Goal: Task Accomplishment & Management: Complete application form

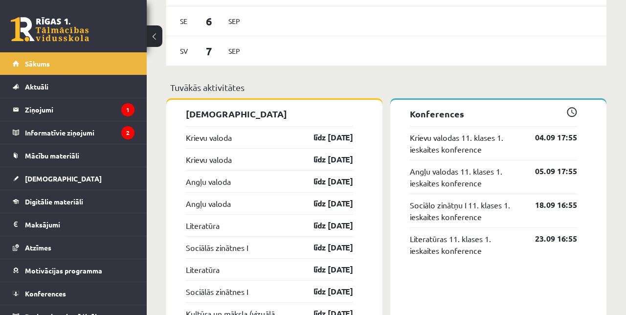
scroll to position [779, 0]
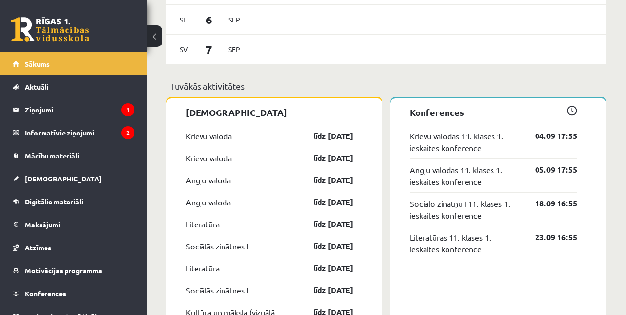
click at [108, 176] on link "[DEMOGRAPHIC_DATA]" at bounding box center [74, 178] width 122 height 22
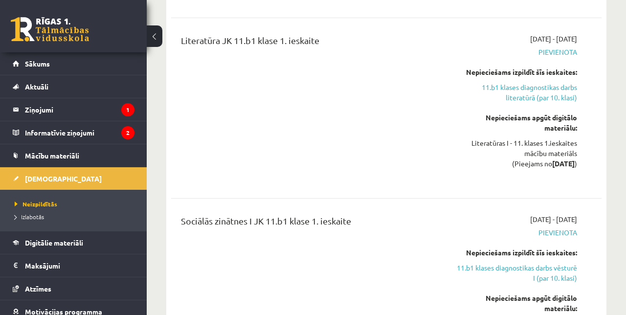
click at [53, 203] on span "Neizpildītās" at bounding box center [36, 204] width 43 height 8
click at [91, 62] on link "Sākums" at bounding box center [74, 63] width 122 height 22
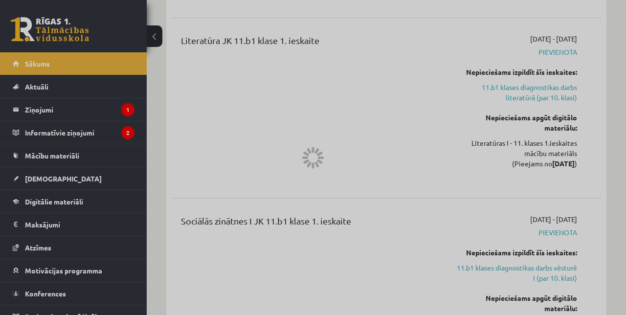
scroll to position [820, 0]
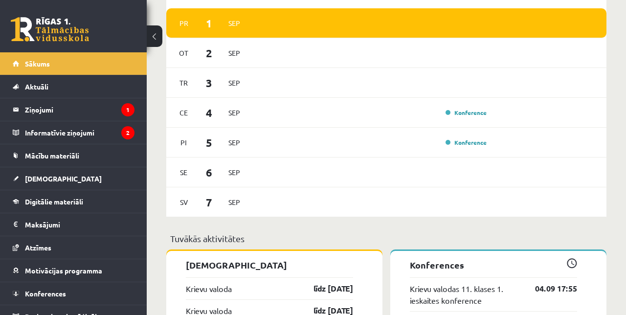
click at [315, 283] on link "līdz 15.09.25" at bounding box center [324, 289] width 57 height 12
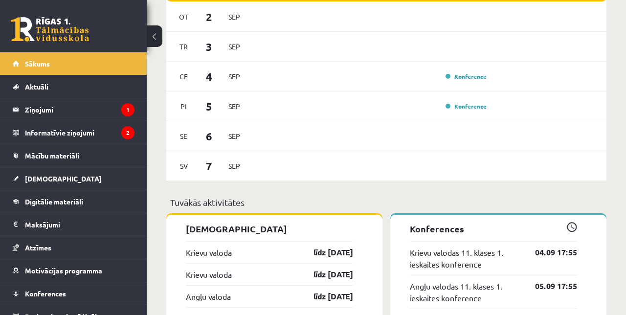
scroll to position [667, 0]
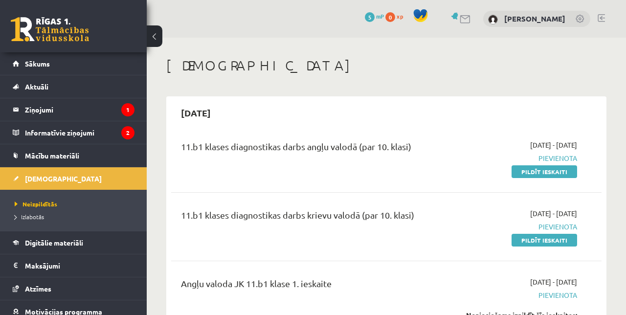
click at [565, 166] on link "Pildīt ieskaiti" at bounding box center [545, 171] width 66 height 13
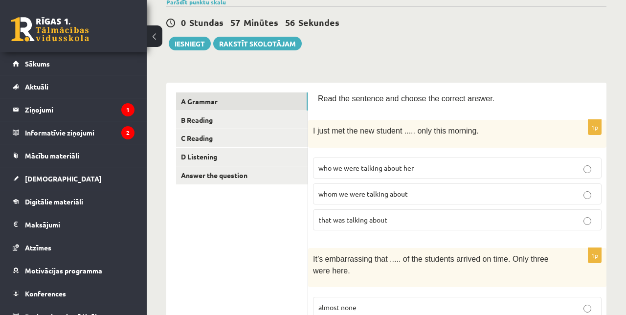
scroll to position [84, 0]
click at [248, 114] on link "B Reading" at bounding box center [242, 120] width 132 height 18
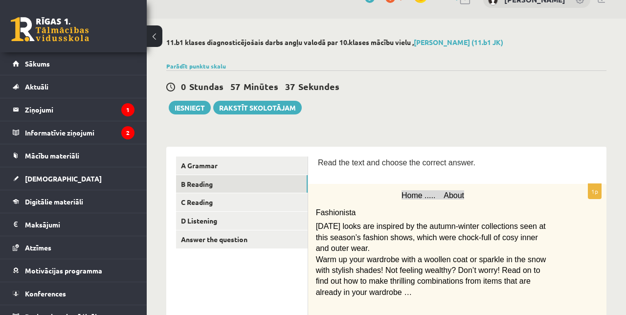
scroll to position [0, 0]
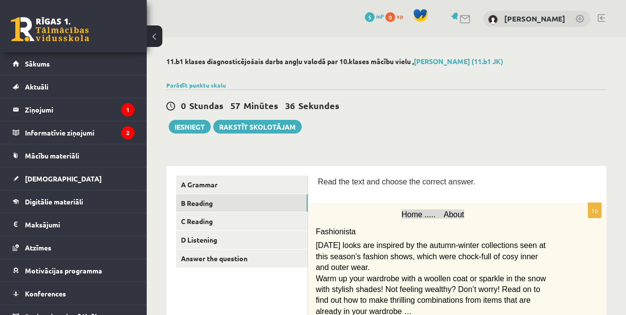
click at [232, 225] on link "C Reading" at bounding box center [242, 221] width 132 height 18
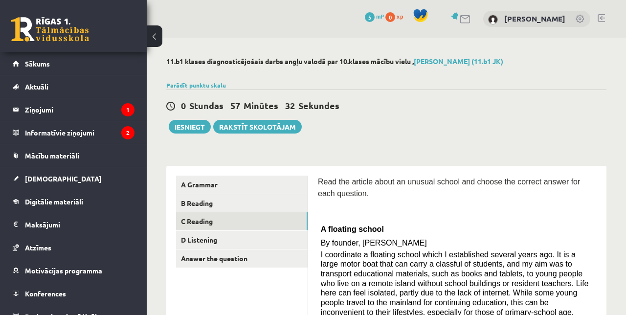
click at [235, 239] on link "D Listening" at bounding box center [242, 240] width 132 height 18
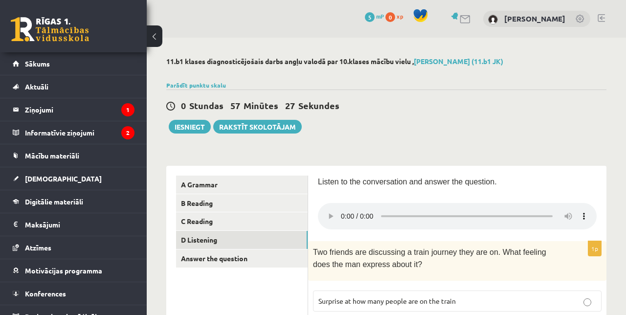
click at [226, 260] on link "Answer the question" at bounding box center [242, 258] width 132 height 18
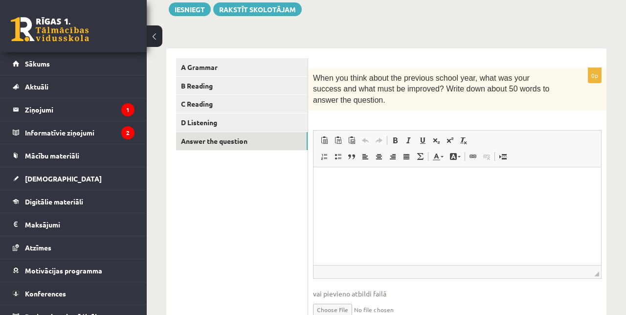
scroll to position [124, 0]
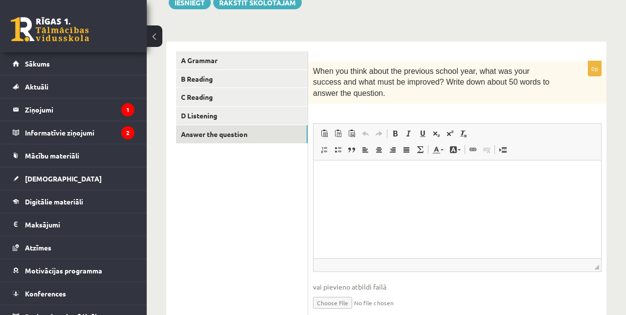
click at [415, 190] on html at bounding box center [458, 175] width 288 height 30
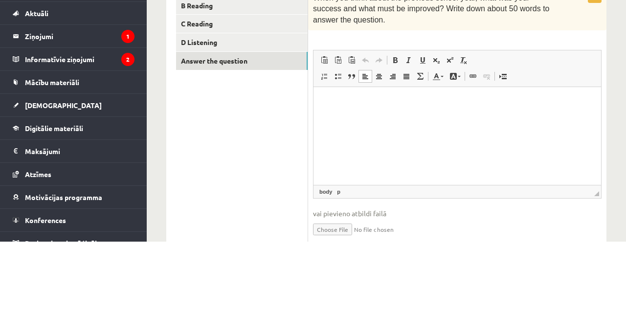
click at [275, 214] on ul "A Grammar B Reading C Reading D Listening Answer the question" at bounding box center [242, 188] width 132 height 275
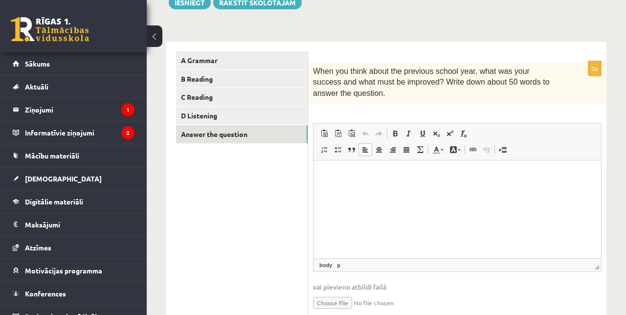
scroll to position [137, 0]
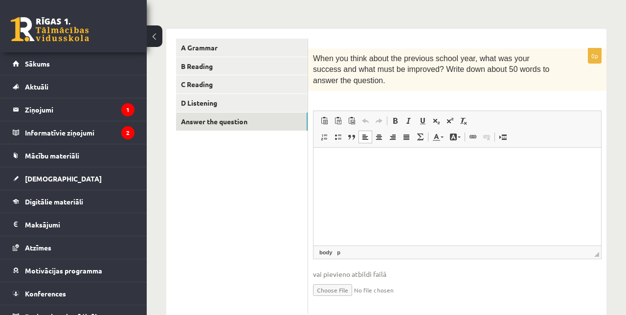
click at [327, 177] on html at bounding box center [458, 162] width 288 height 30
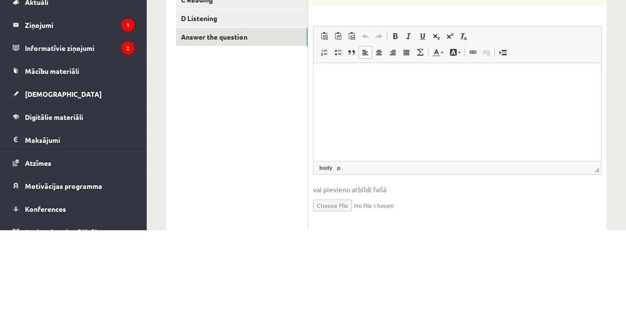
click at [229, 219] on ul "A Grammar B Reading C Reading D Listening Answer the question" at bounding box center [242, 176] width 132 height 275
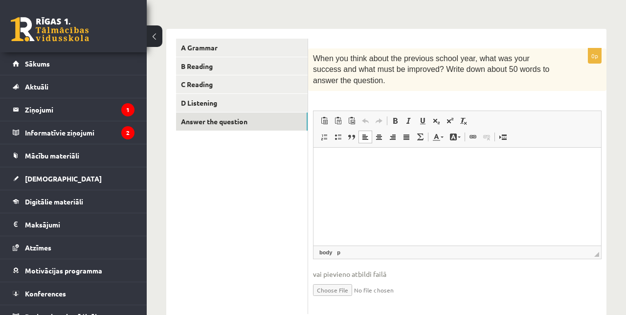
click at [245, 54] on link "A Grammar" at bounding box center [242, 48] width 132 height 18
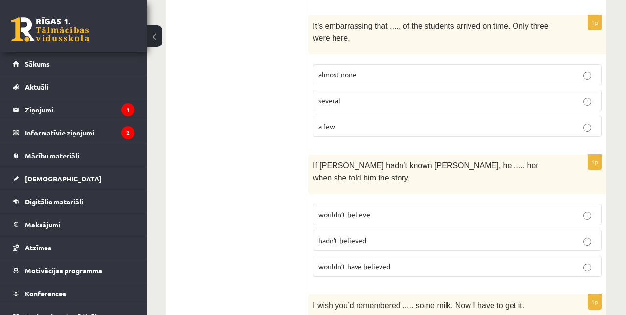
scroll to position [316, 0]
click at [517, 154] on div "If Tom hadn’t known Mariam, he ..... her when she told him the story." at bounding box center [457, 174] width 298 height 40
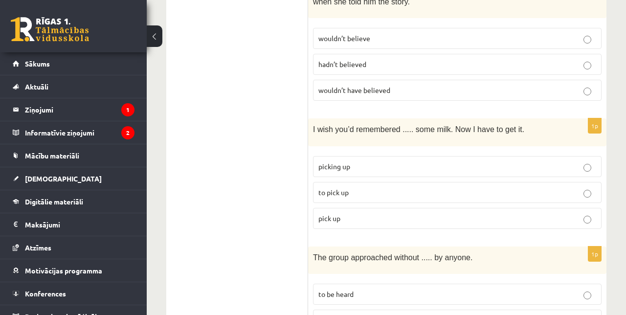
scroll to position [496, 0]
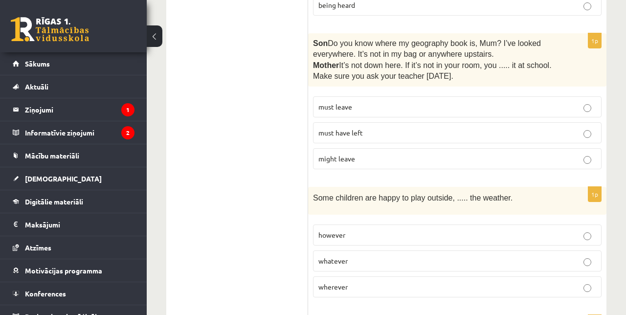
scroll to position [834, 0]
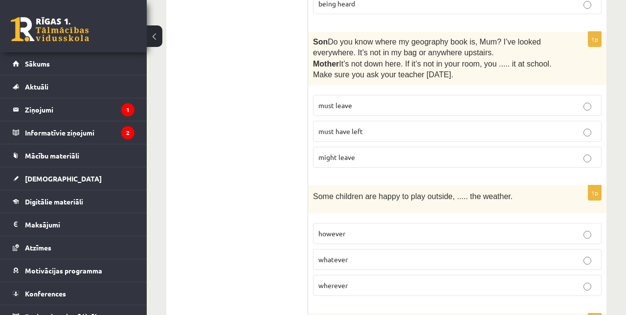
click at [571, 121] on label "must have left" at bounding box center [457, 131] width 289 height 21
click at [539, 223] on label "however" at bounding box center [457, 233] width 289 height 21
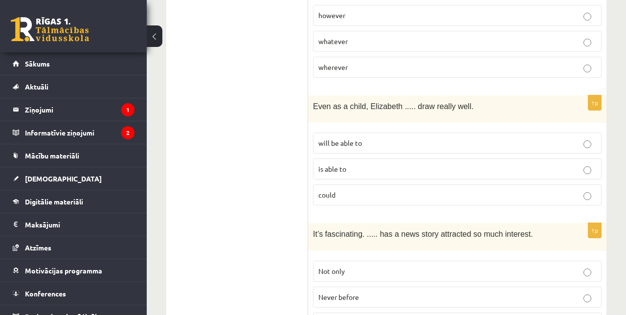
scroll to position [1057, 0]
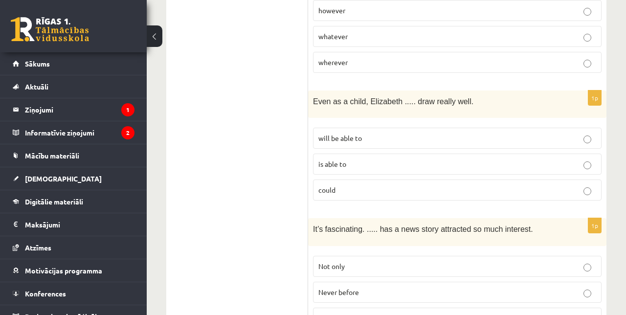
click at [332, 180] on label "could" at bounding box center [457, 190] width 289 height 21
click at [324, 288] on span "Never before" at bounding box center [338, 292] width 41 height 9
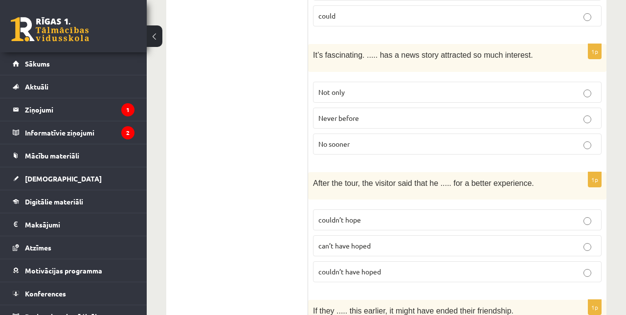
scroll to position [1231, 0]
click at [348, 268] on span "couldn’t have hoped" at bounding box center [349, 272] width 63 height 9
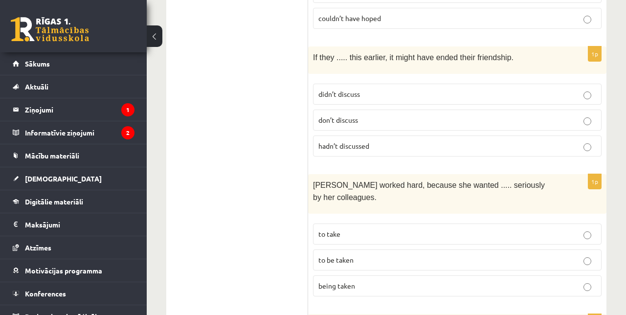
scroll to position [1489, 0]
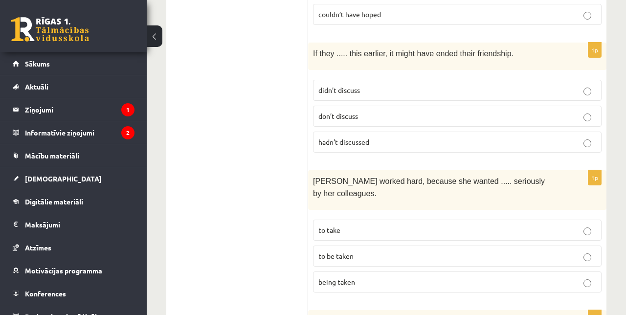
click at [432, 132] on label "hadn’t discussed" at bounding box center [457, 142] width 289 height 21
click at [444, 251] on p "to be taken" at bounding box center [457, 256] width 278 height 10
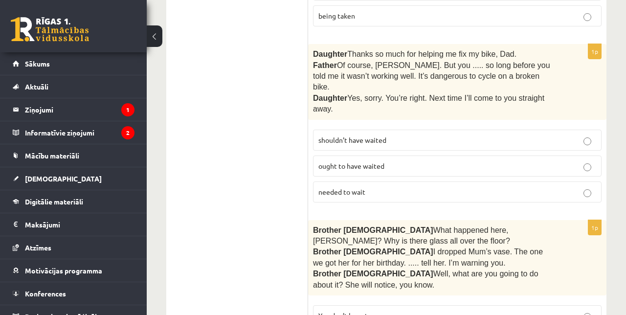
scroll to position [1734, 0]
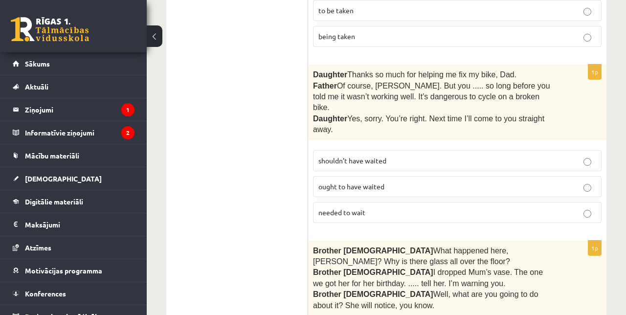
click at [438, 150] on label "shouldn’t have waited" at bounding box center [457, 160] width 289 height 21
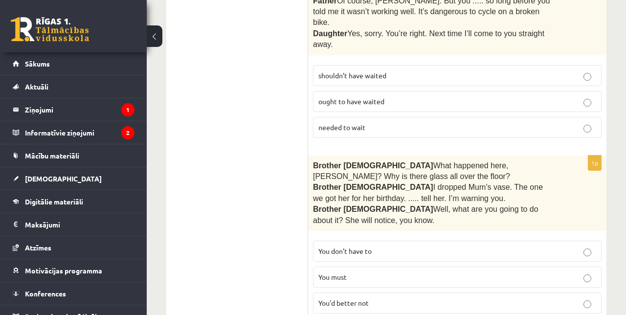
click at [386, 292] on label "You’d better not" at bounding box center [457, 302] width 289 height 21
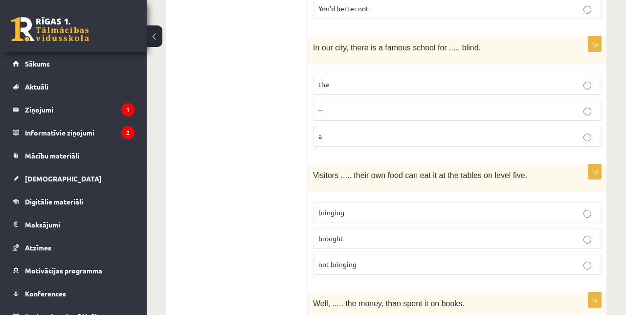
scroll to position [2113, 0]
click at [587, 203] on label "bringing" at bounding box center [457, 213] width 289 height 21
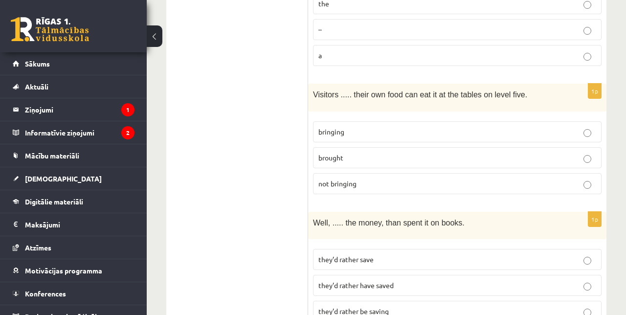
scroll to position [2195, 0]
click at [548, 254] on p "they’d rather save" at bounding box center [457, 259] width 278 height 10
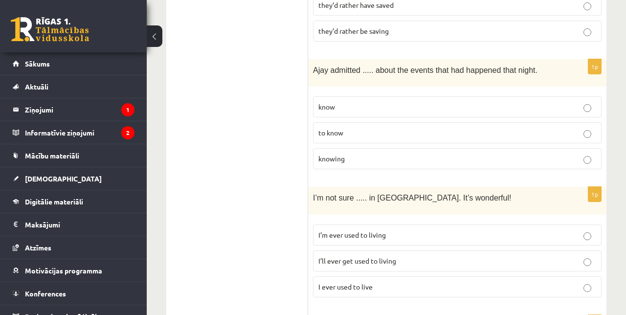
scroll to position [2476, 0]
click at [454, 153] on p "knowing" at bounding box center [457, 158] width 278 height 10
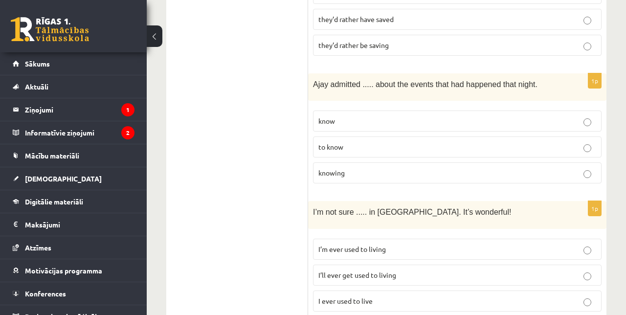
click at [457, 265] on label "I’ll ever get used to living" at bounding box center [457, 275] width 289 height 21
click at [472, 270] on p "I’ll ever get used to living" at bounding box center [457, 275] width 278 height 10
click at [480, 270] on p "I’ll ever get used to living" at bounding box center [457, 275] width 278 height 10
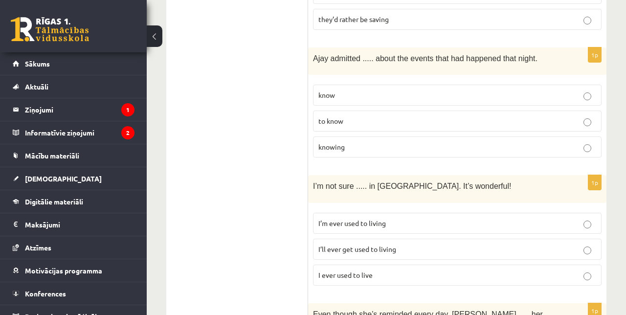
scroll to position [2539, 0]
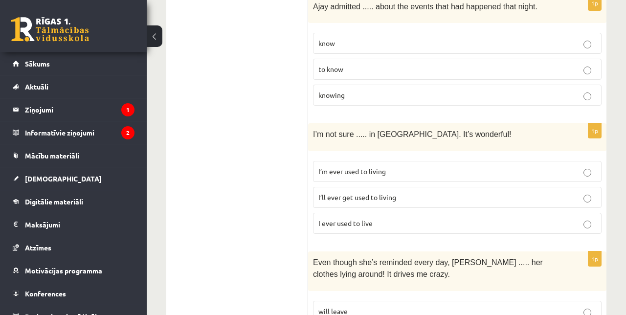
click at [514, 301] on label "will leave" at bounding box center [457, 311] width 289 height 21
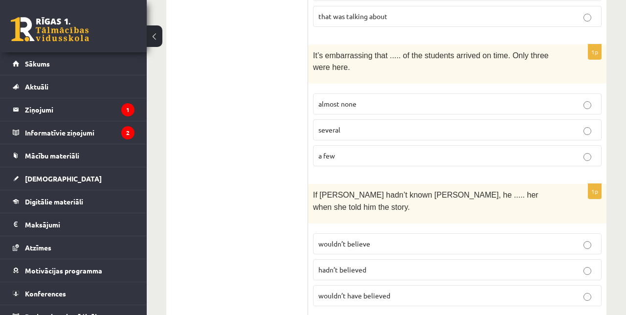
scroll to position [0, 0]
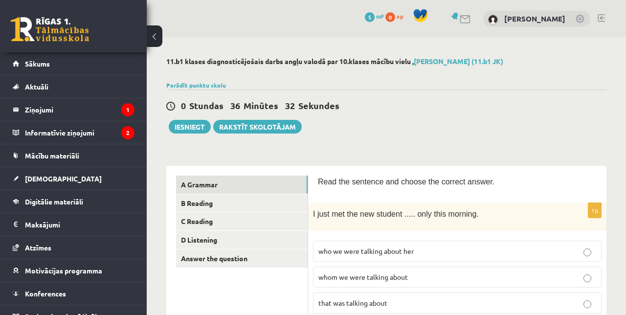
click at [212, 203] on link "B Reading" at bounding box center [242, 203] width 132 height 18
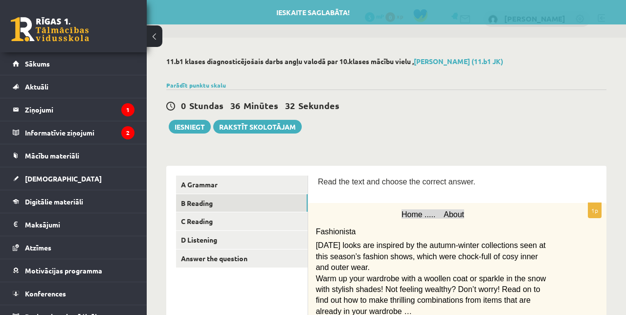
click at [226, 189] on link "A Grammar" at bounding box center [242, 185] width 132 height 18
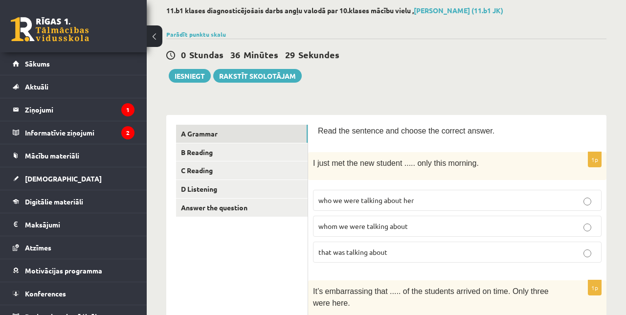
scroll to position [49, 0]
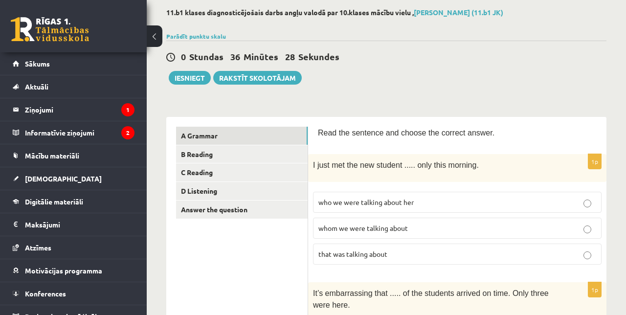
click at [220, 161] on link "B Reading" at bounding box center [242, 154] width 132 height 18
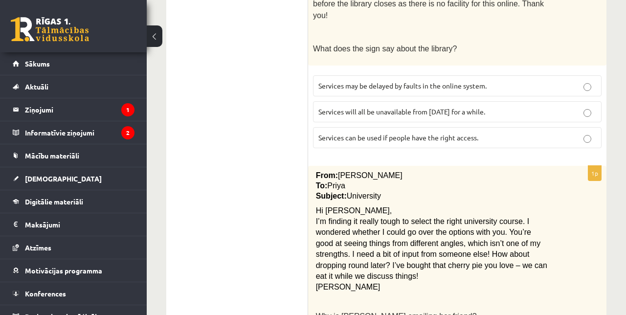
click at [530, 217] on span "I’m finding it really tough to select the right university course. I wondered w…" at bounding box center [431, 248] width 231 height 63
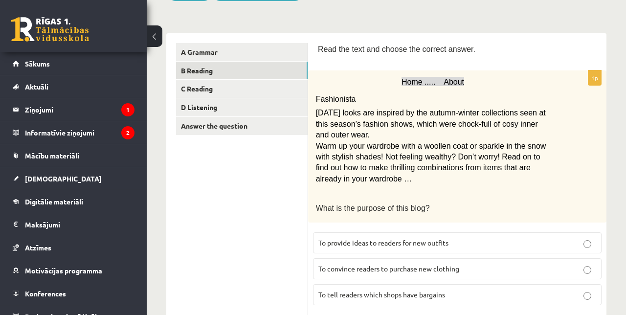
scroll to position [135, 0]
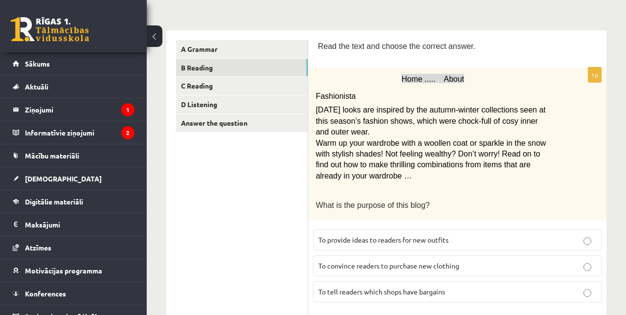
click at [440, 245] on label "To provide ideas to readers for new outfits" at bounding box center [457, 239] width 289 height 21
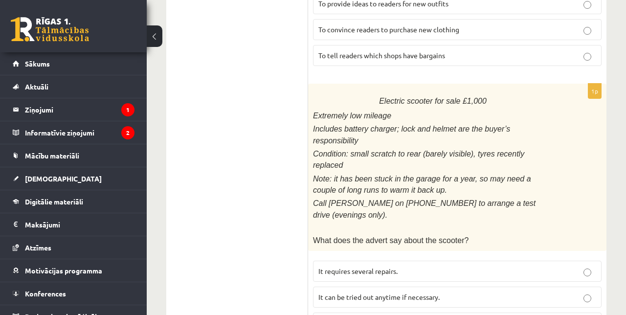
scroll to position [367, 0]
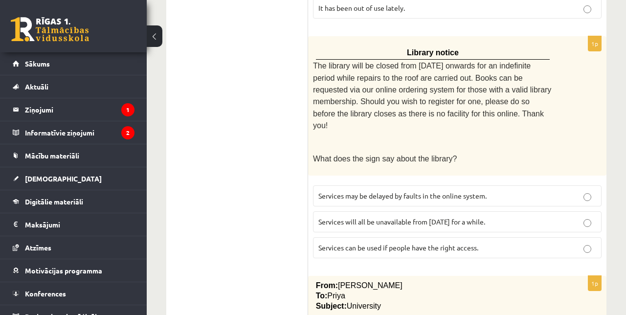
scroll to position [688, 0]
click at [517, 242] on p "Services can be used if people have the right access." at bounding box center [457, 247] width 278 height 10
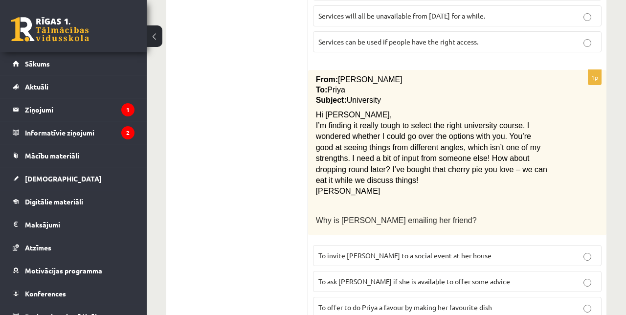
scroll to position [899, 0]
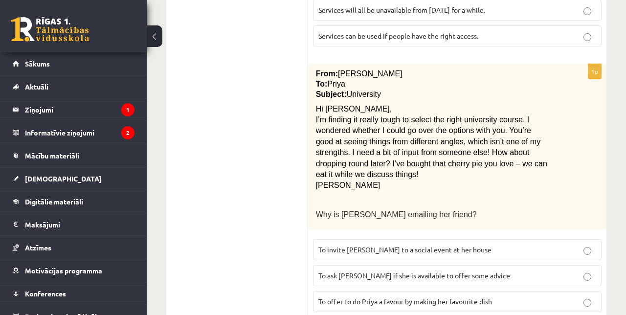
click at [557, 270] on p "To ask Priya if she is available to offer some advice" at bounding box center [457, 275] width 278 height 10
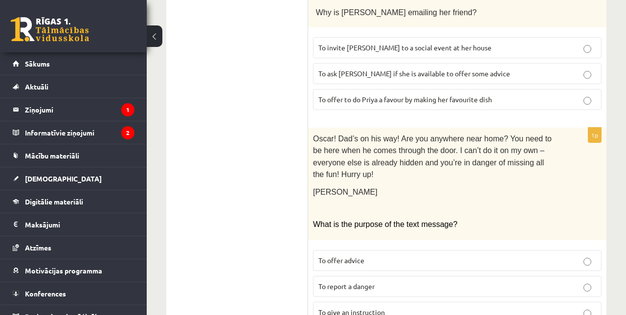
scroll to position [1105, 0]
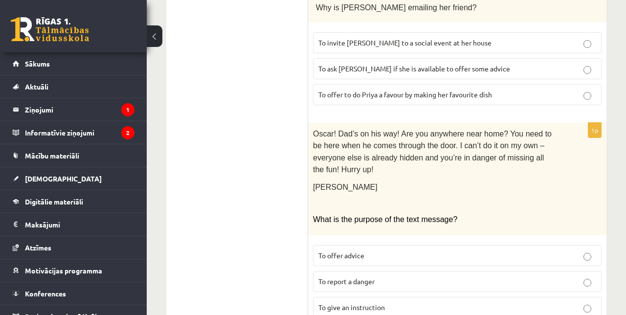
click at [450, 297] on label "To give an instruction" at bounding box center [457, 307] width 289 height 21
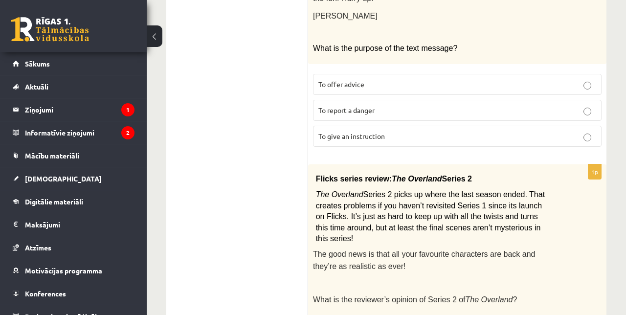
scroll to position [1299, 0]
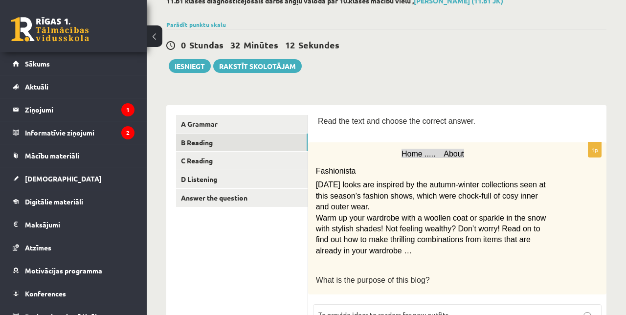
scroll to position [0, 0]
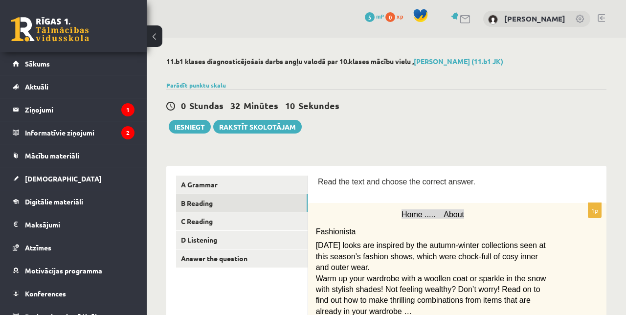
click at [230, 226] on link "C Reading" at bounding box center [242, 221] width 132 height 18
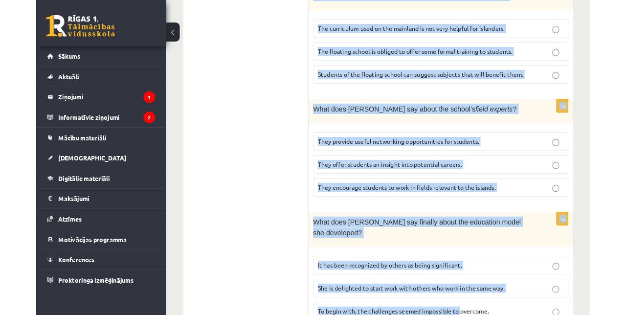
scroll to position [1135, 0]
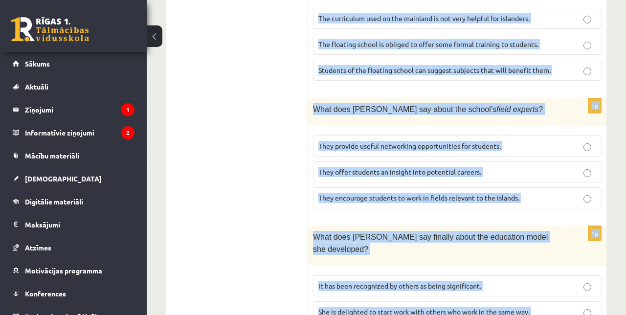
copy form "Read the article about an unusual school and choose the correct answer for each…"
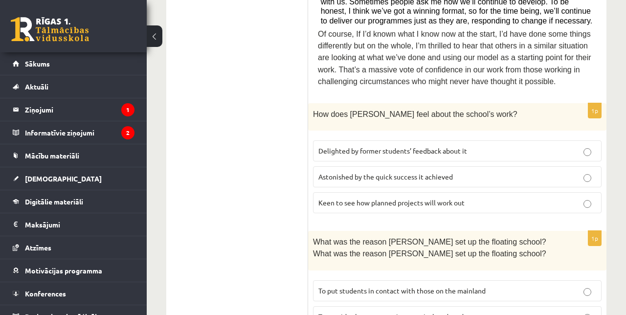
scroll to position [594, 0]
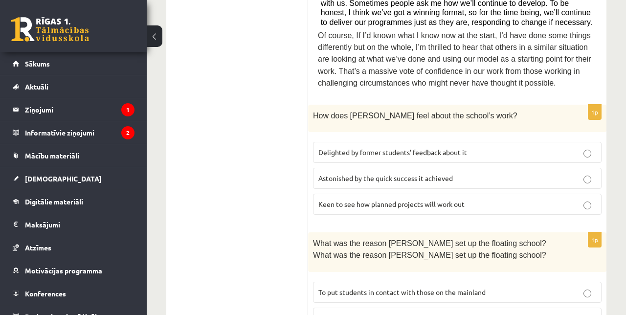
click at [512, 150] on label "Delighted by former students’ feedback about it" at bounding box center [457, 152] width 289 height 21
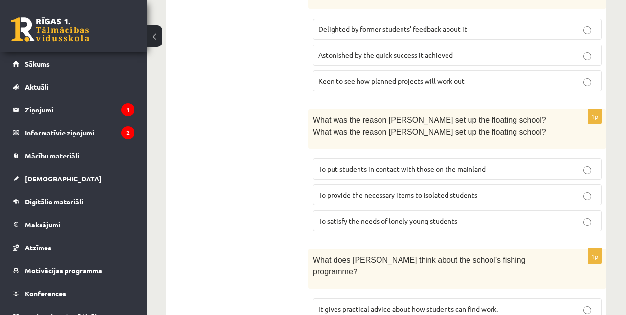
scroll to position [719, 0]
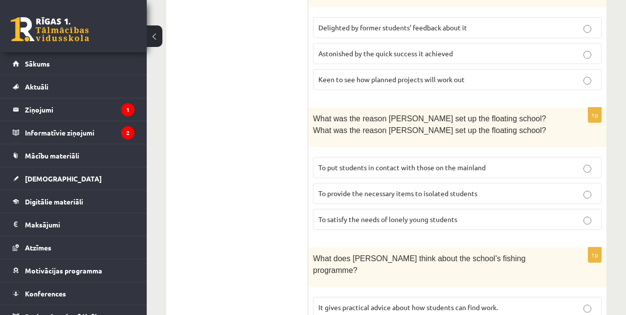
click at [519, 190] on label "To provide the necessary items to isolated students" at bounding box center [457, 193] width 289 height 21
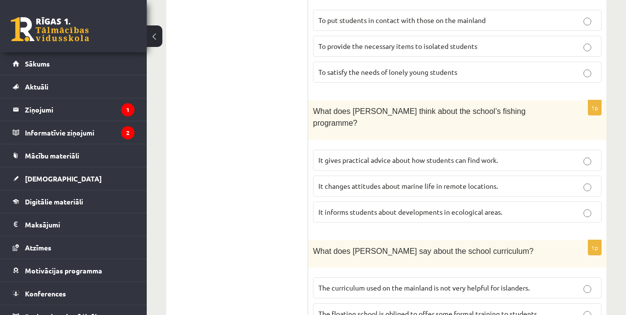
scroll to position [876, 0]
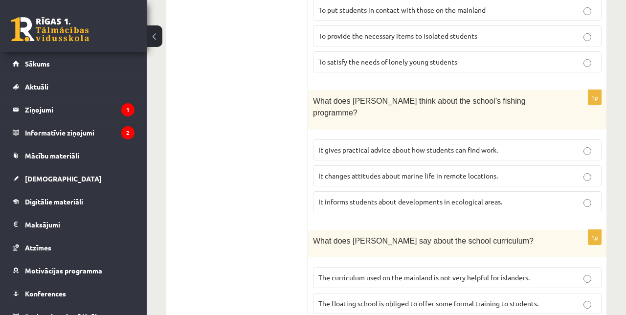
click at [520, 197] on p "It informs students about developments in ecological areas." at bounding box center [457, 202] width 278 height 10
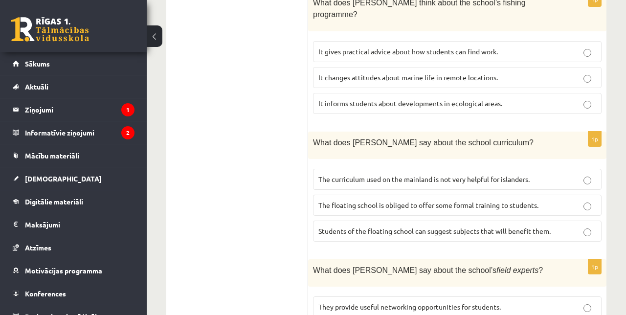
scroll to position [984, 0]
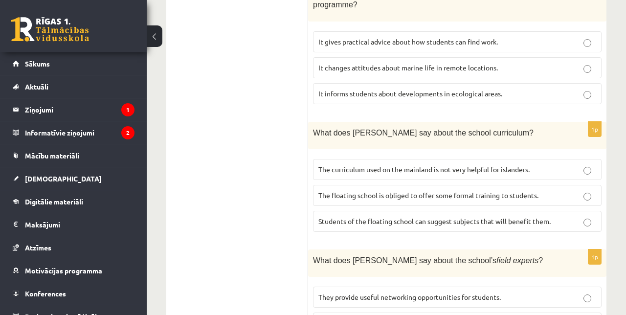
click at [568, 164] on p "The curriculum used on the mainland is not very helpful for islanders." at bounding box center [457, 169] width 278 height 10
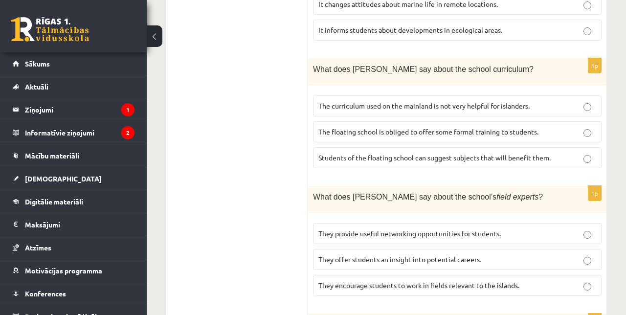
scroll to position [1048, 0]
click at [513, 248] on label "They offer students an insight into potential careers." at bounding box center [457, 258] width 289 height 21
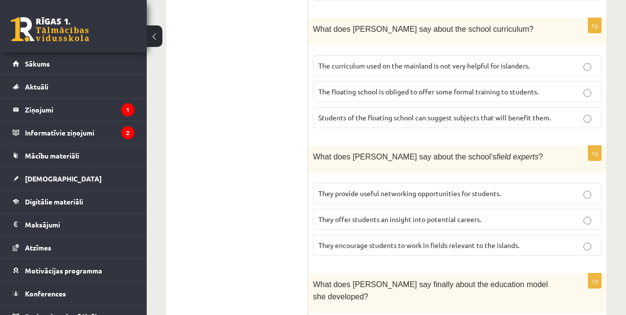
scroll to position [1135, 0]
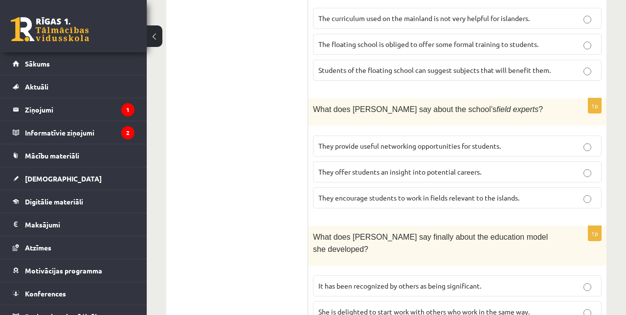
click at [493, 275] on label "It has been recognized by others as being significant." at bounding box center [457, 285] width 289 height 21
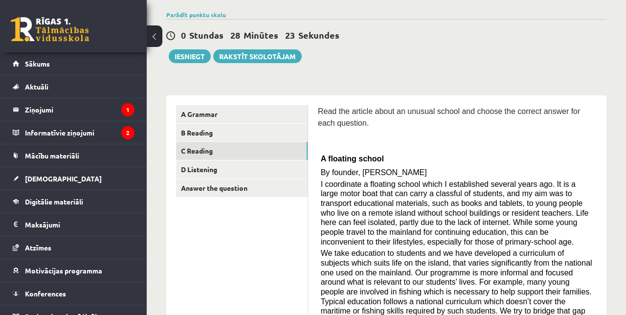
scroll to position [71, 0]
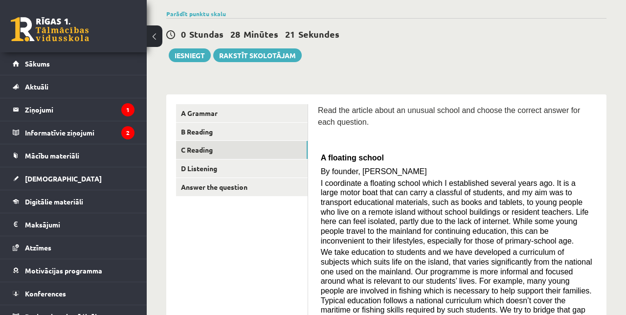
click at [227, 173] on link "D Listening" at bounding box center [242, 168] width 132 height 18
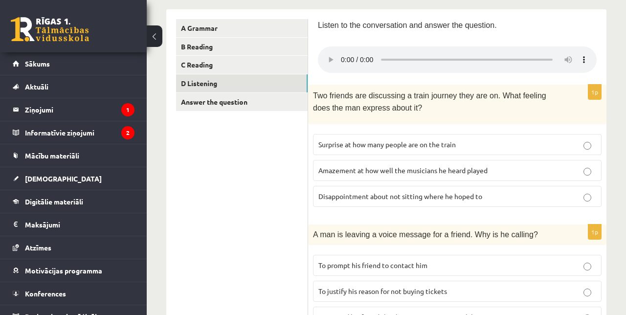
scroll to position [159, 0]
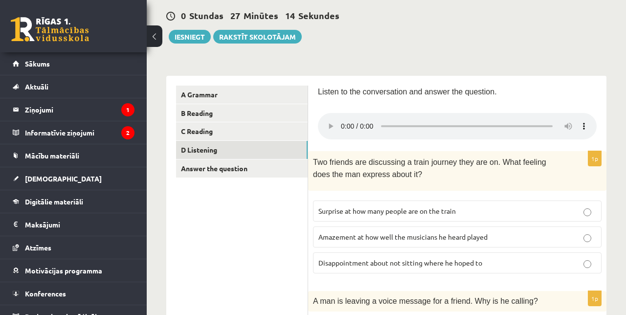
scroll to position [89, 0]
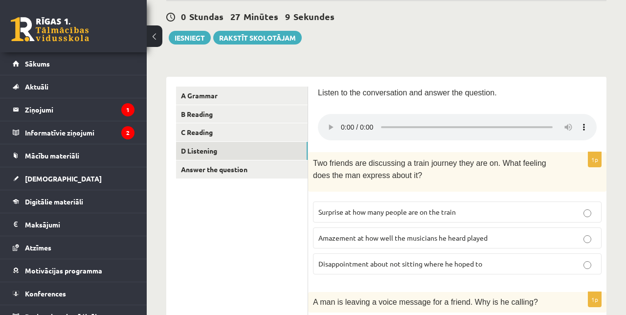
click at [246, 171] on link "Answer the question" at bounding box center [242, 169] width 132 height 18
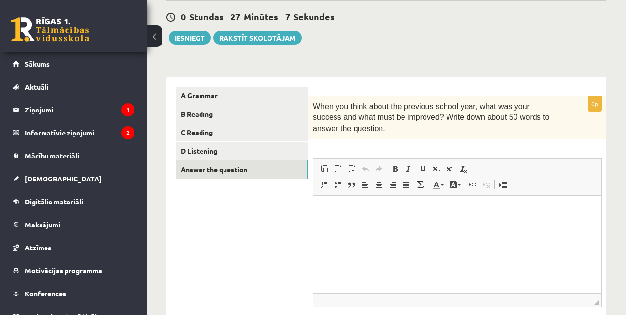
scroll to position [0, 0]
click at [474, 225] on html at bounding box center [458, 210] width 288 height 30
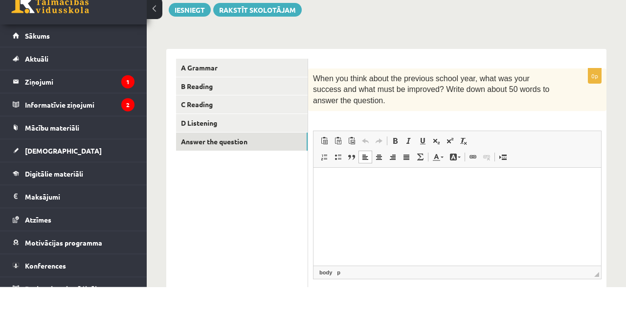
scroll to position [89, 0]
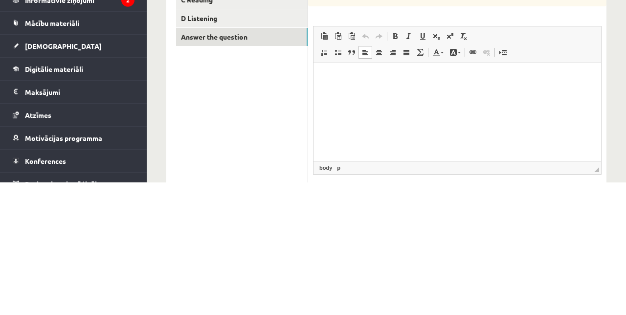
click at [227, 216] on ul "A Grammar B Reading C Reading D Listening Answer the question" at bounding box center [242, 224] width 132 height 275
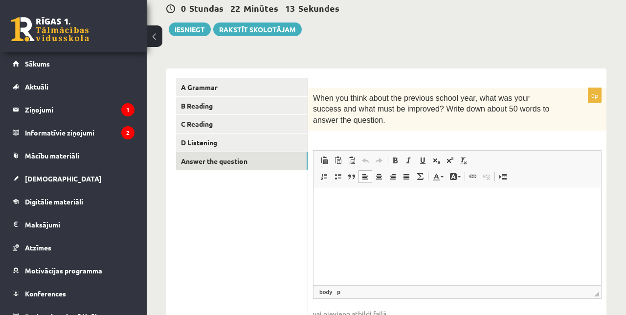
scroll to position [124, 0]
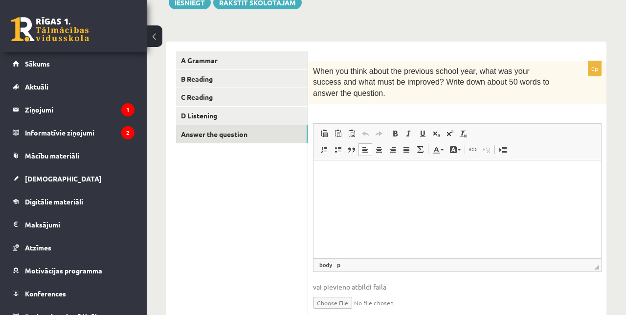
click at [398, 190] on html at bounding box center [458, 175] width 288 height 30
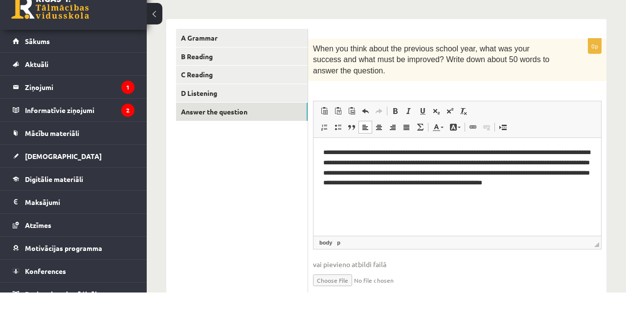
click at [377, 160] on p "**********" at bounding box center [457, 172] width 269 height 51
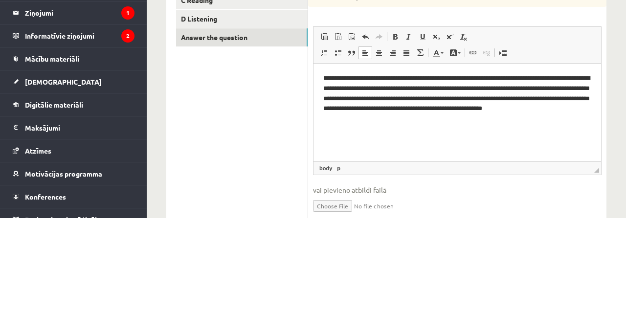
click at [327, 81] on p "**********" at bounding box center [457, 98] width 269 height 51
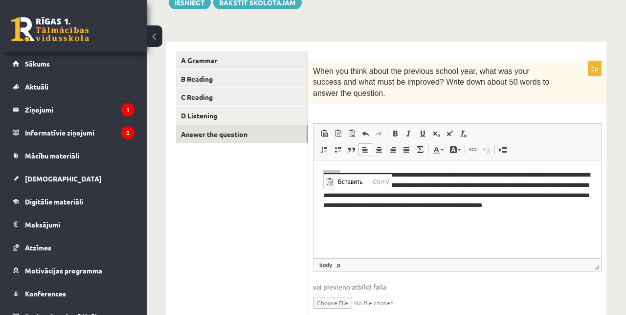
scroll to position [0, 0]
click at [399, 229] on html "**********" at bounding box center [458, 195] width 288 height 70
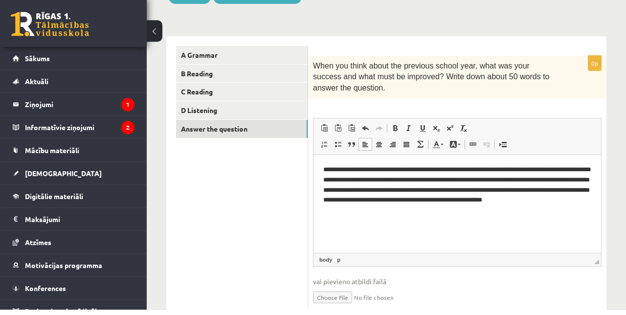
scroll to position [124, 0]
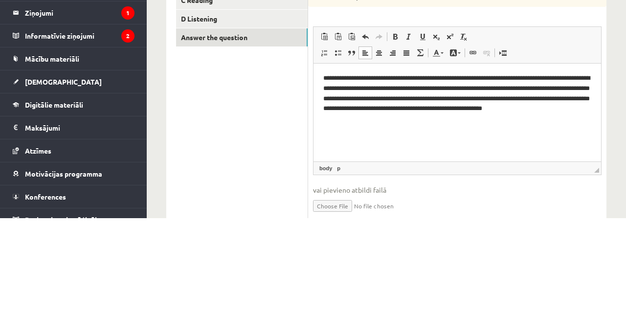
click at [410, 135] on span at bounding box center [409, 134] width 8 height 8
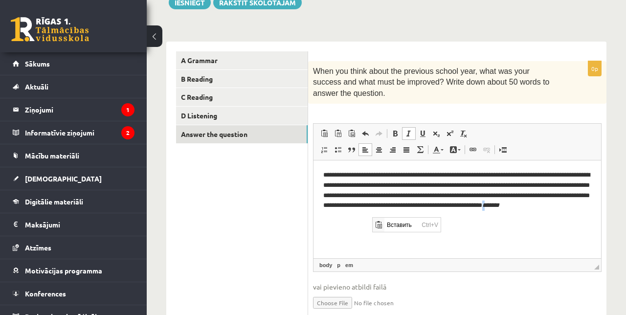
click at [340, 230] on html "**********" at bounding box center [458, 195] width 288 height 70
click at [403, 227] on html "**********" at bounding box center [458, 195] width 288 height 70
click at [406, 230] on html "**********" at bounding box center [458, 195] width 288 height 70
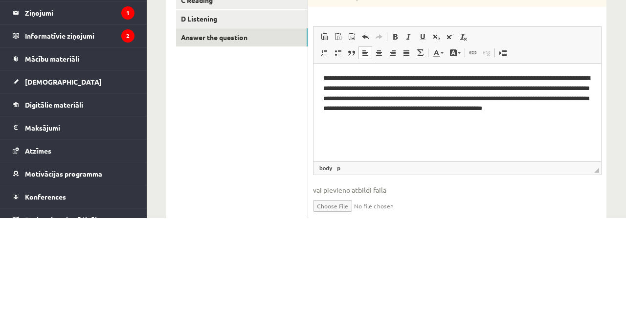
click at [239, 245] on ul "A Grammar B Reading C Reading D Listening Answer the question" at bounding box center [242, 188] width 132 height 275
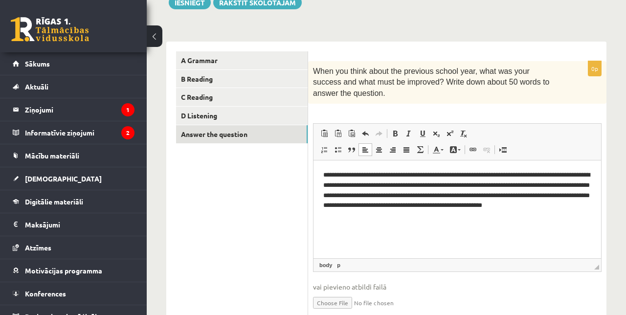
click at [200, 116] on link "D Listening" at bounding box center [242, 116] width 132 height 18
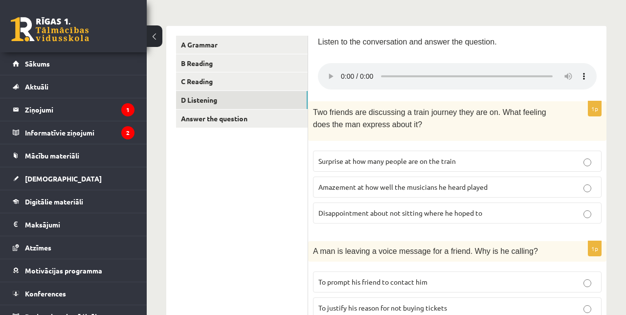
scroll to position [140, 0]
click at [239, 119] on link "Answer the question" at bounding box center [242, 119] width 132 height 18
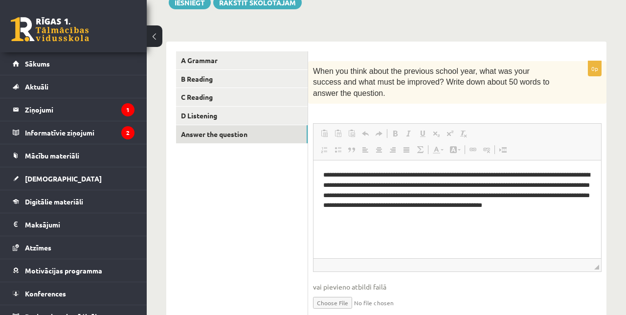
scroll to position [0, 0]
click at [250, 120] on link "D Listening" at bounding box center [242, 116] width 132 height 18
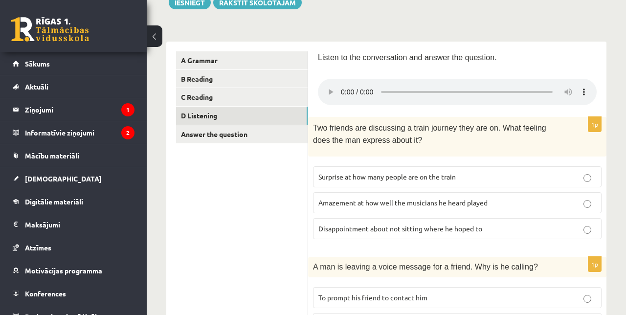
click at [265, 85] on link "B Reading" at bounding box center [242, 79] width 132 height 18
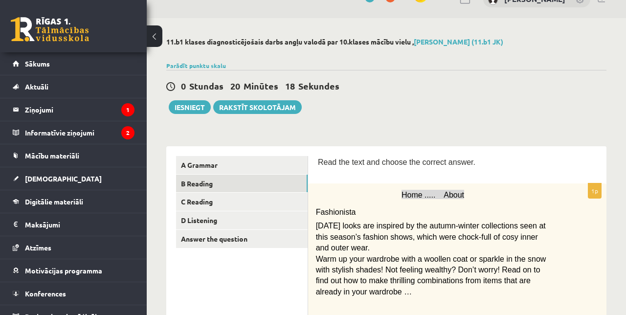
scroll to position [22, 0]
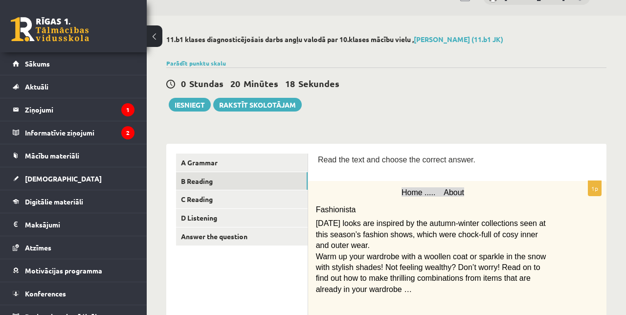
click at [234, 239] on link "Answer the question" at bounding box center [242, 236] width 132 height 18
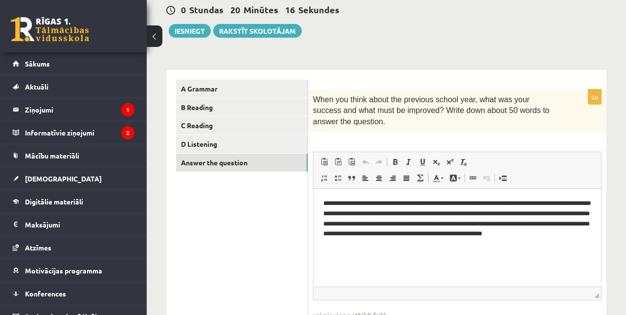
scroll to position [124, 0]
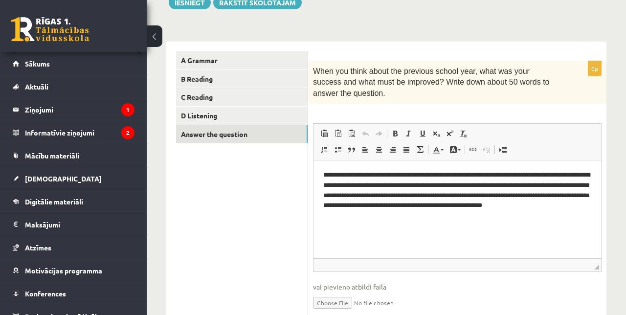
click at [237, 114] on link "D Listening" at bounding box center [242, 116] width 132 height 18
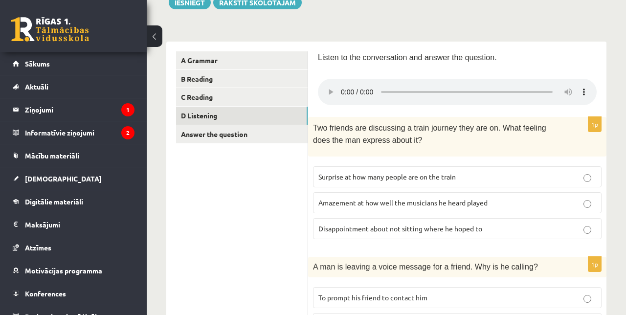
click at [236, 135] on link "Answer the question" at bounding box center [242, 134] width 132 height 18
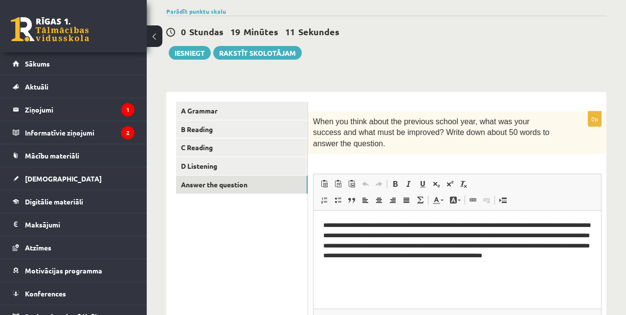
scroll to position [73, 0]
click at [434, 269] on p "**********" at bounding box center [457, 246] width 269 height 51
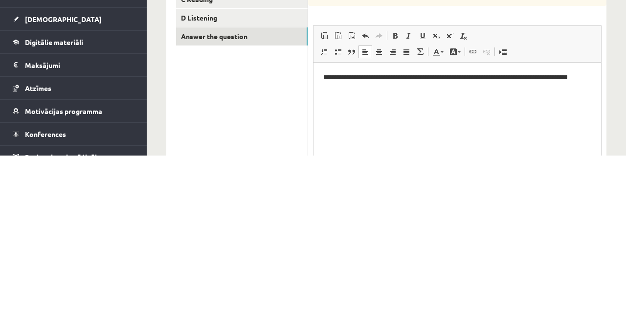
scroll to position [64, 0]
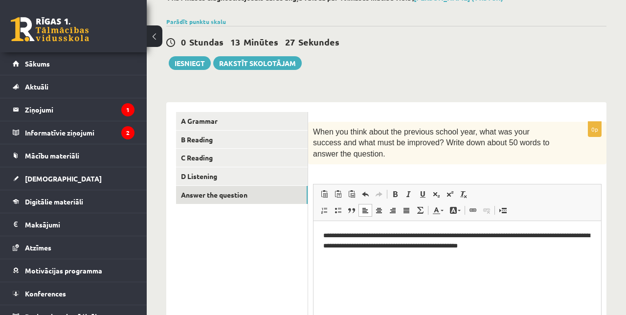
click at [544, 249] on p "**********" at bounding box center [457, 240] width 269 height 21
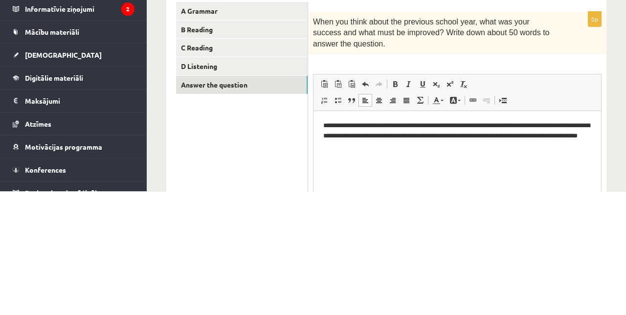
scroll to position [50, 0]
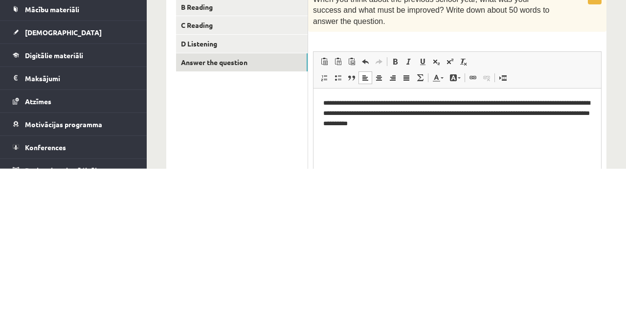
click at [421, 123] on p "**********" at bounding box center [457, 113] width 269 height 30
click at [425, 121] on p "**********" at bounding box center [457, 113] width 269 height 30
click at [485, 126] on p "**********" at bounding box center [457, 113] width 269 height 30
click at [460, 126] on p "**********" at bounding box center [457, 113] width 269 height 30
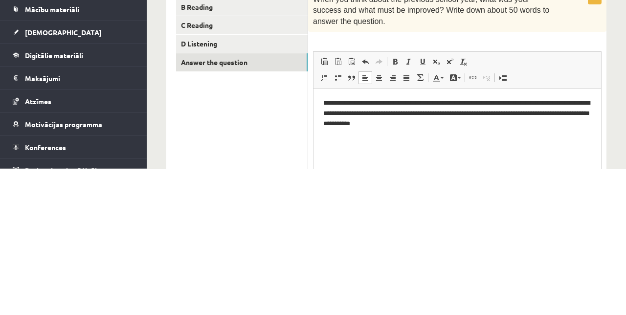
click at [457, 123] on p "**********" at bounding box center [457, 113] width 269 height 30
click at [433, 126] on p "**********" at bounding box center [457, 113] width 269 height 30
click at [456, 127] on p "**********" at bounding box center [457, 113] width 269 height 30
click at [474, 127] on p "**********" at bounding box center [457, 113] width 269 height 30
click at [477, 127] on p "**********" at bounding box center [457, 113] width 269 height 30
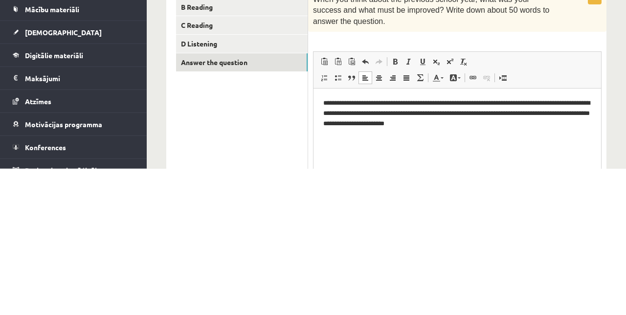
click at [513, 128] on p "**********" at bounding box center [457, 113] width 269 height 30
click at [384, 134] on p "**********" at bounding box center [457, 118] width 269 height 41
click at [432, 137] on p "**********" at bounding box center [457, 118] width 269 height 41
click at [412, 145] on html "**********" at bounding box center [458, 118] width 288 height 60
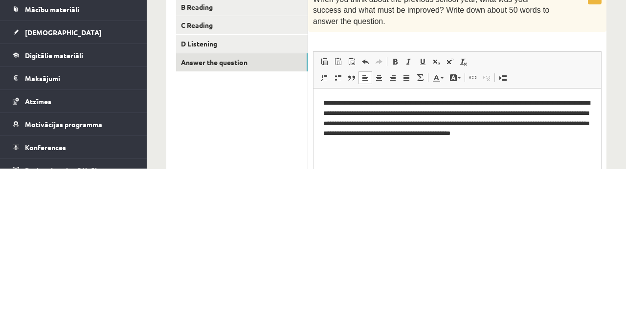
click at [349, 147] on p "**********" at bounding box center [457, 123] width 269 height 51
click at [353, 146] on p "**********" at bounding box center [457, 123] width 269 height 51
click at [346, 148] on p "**********" at bounding box center [457, 123] width 269 height 51
click at [351, 146] on p "**********" at bounding box center [457, 123] width 269 height 51
click at [345, 148] on p "**********" at bounding box center [457, 123] width 269 height 51
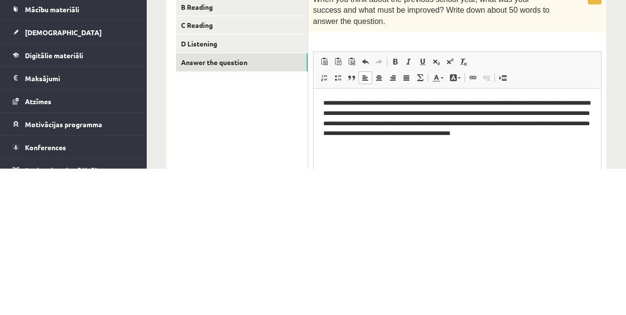
click at [355, 145] on p "**********" at bounding box center [457, 123] width 269 height 51
click at [348, 146] on p "**********" at bounding box center [457, 123] width 269 height 51
click at [343, 144] on p "**********" at bounding box center [457, 123] width 269 height 51
click at [346, 146] on p "**********" at bounding box center [457, 123] width 269 height 51
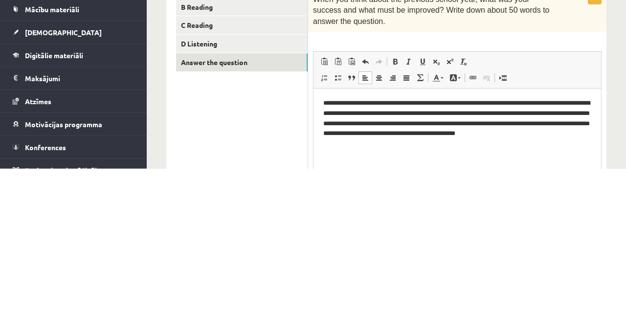
click at [403, 145] on p "**********" at bounding box center [457, 123] width 269 height 51
click at [382, 103] on p "**********" at bounding box center [457, 123] width 269 height 51
click at [231, 271] on ul "A Grammar B Reading C Reading D Listening Answer the question" at bounding box center [242, 263] width 132 height 275
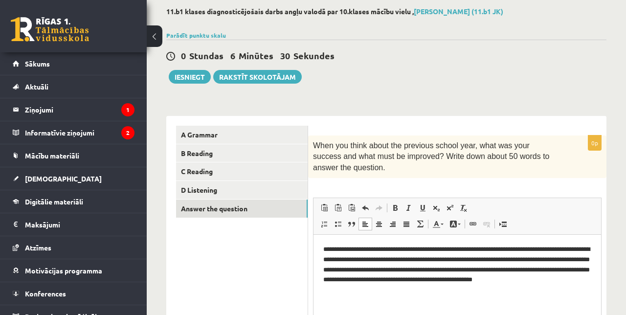
click at [228, 195] on link "D Listening" at bounding box center [242, 190] width 132 height 18
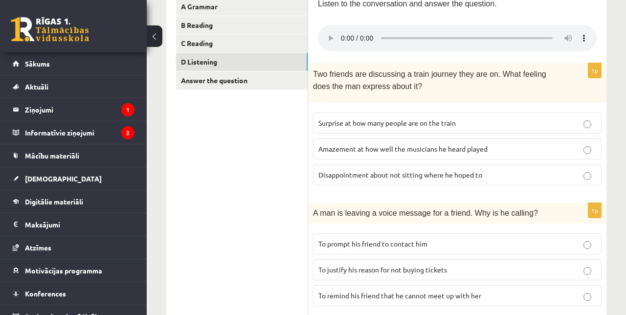
scroll to position [179, 0]
click at [565, 146] on p "Amazement at how well the musicians he heard played" at bounding box center [457, 148] width 278 height 10
click at [573, 298] on label "To remind his friend that he cannot meet up with her" at bounding box center [457, 294] width 289 height 21
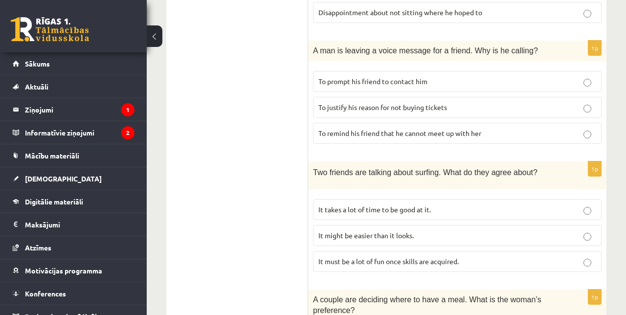
click at [580, 214] on label "It takes a lot of time to be good at it." at bounding box center [457, 209] width 289 height 21
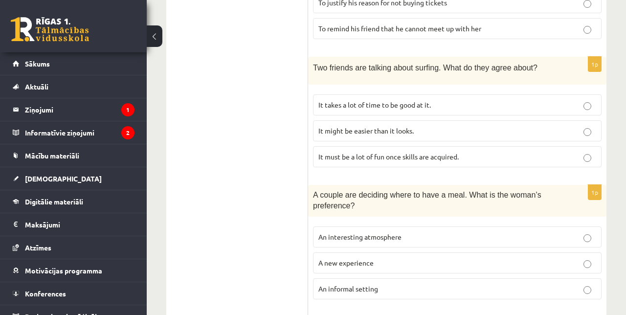
scroll to position [446, 0]
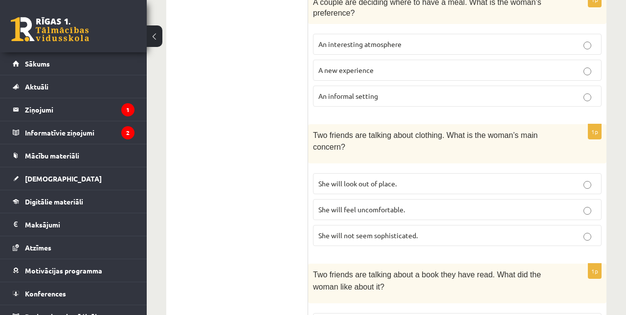
click at [587, 199] on label "She will feel uncomfortable." at bounding box center [457, 209] width 289 height 21
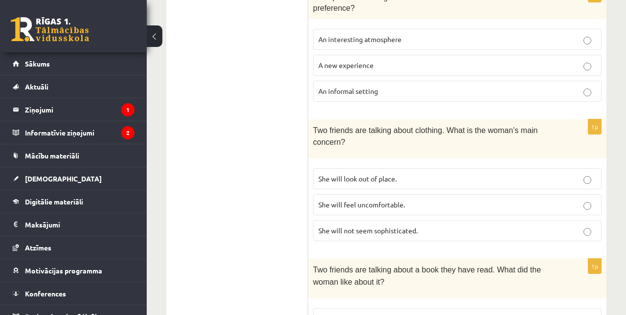
scroll to position [695, 0]
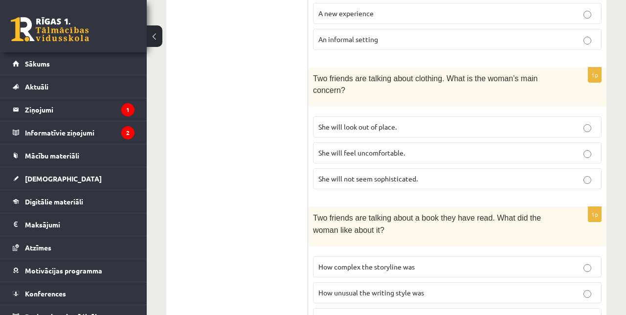
click at [585, 292] on label "How unusual the writing style was" at bounding box center [457, 292] width 289 height 21
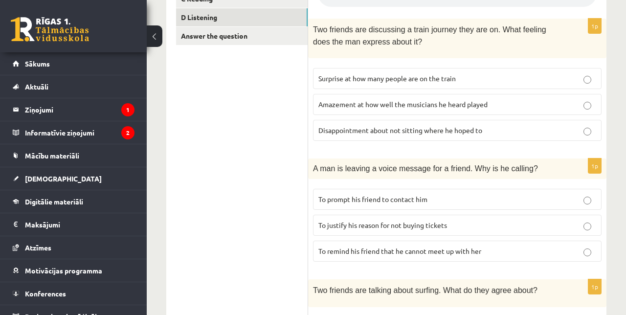
scroll to position [222, 0]
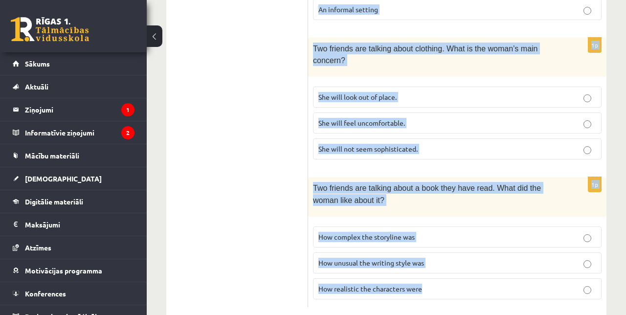
scroll to position [736, 0]
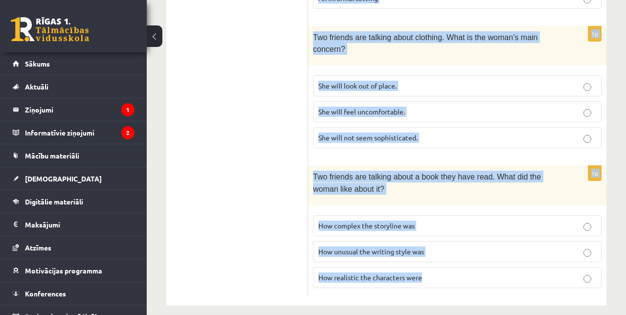
copy form "Two friends are discussing a train journey they are on. What feeling does the m…"
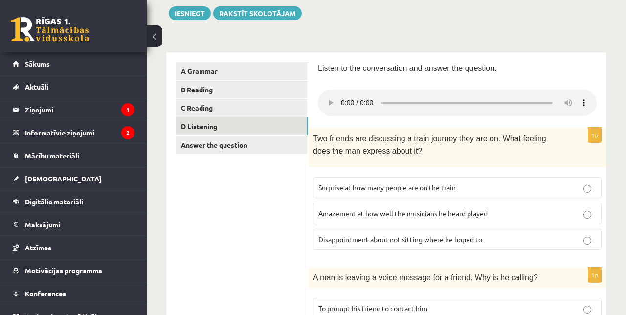
scroll to position [114, 0]
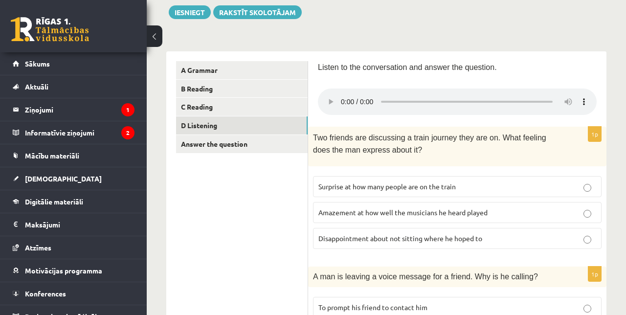
click at [558, 186] on p "Surprise at how many people are on the train" at bounding box center [457, 186] width 278 height 10
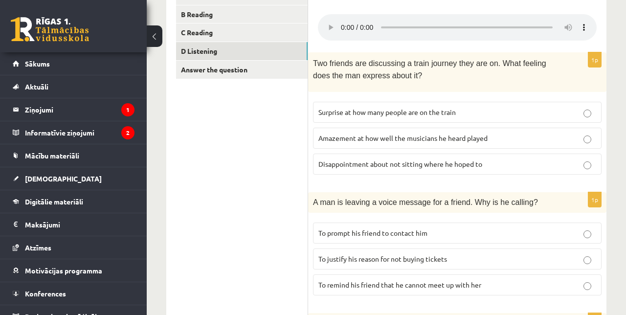
scroll to position [193, 0]
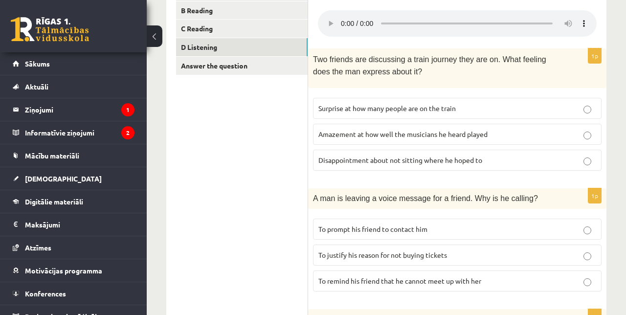
click at [540, 227] on p "To prompt his friend to contact him" at bounding box center [457, 229] width 278 height 10
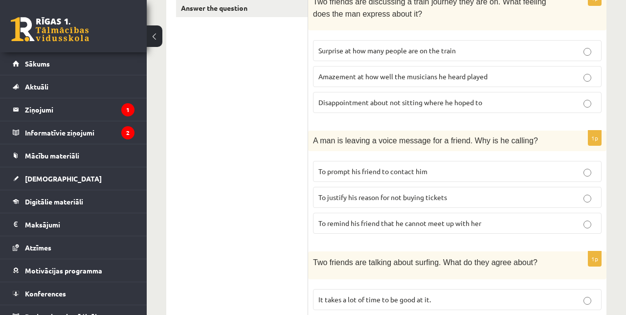
scroll to position [256, 0]
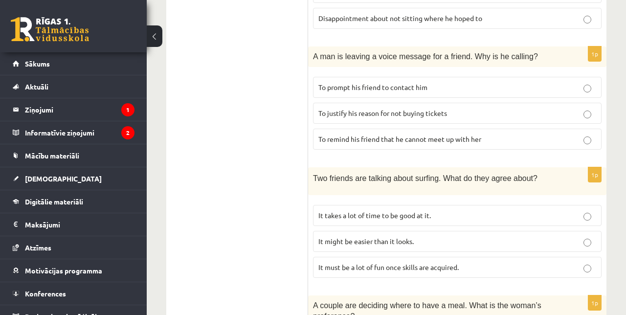
click at [507, 262] on p "It must be a lot of fun once skills are acquired." at bounding box center [457, 267] width 278 height 10
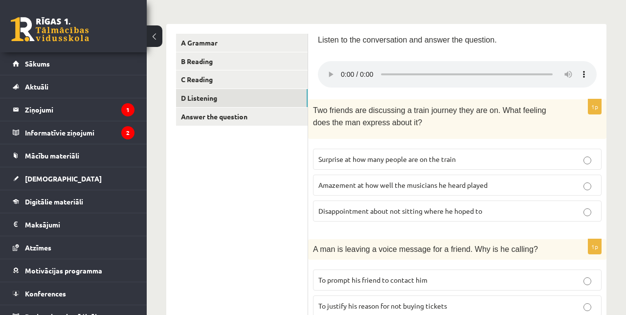
scroll to position [0, 0]
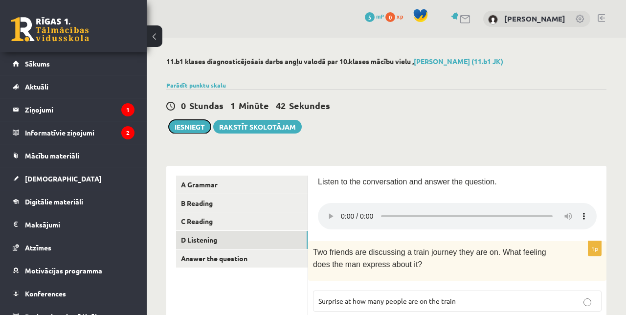
click at [191, 125] on button "Iesniegt" at bounding box center [190, 127] width 42 height 14
click at [197, 262] on link "Answer the question" at bounding box center [242, 258] width 132 height 18
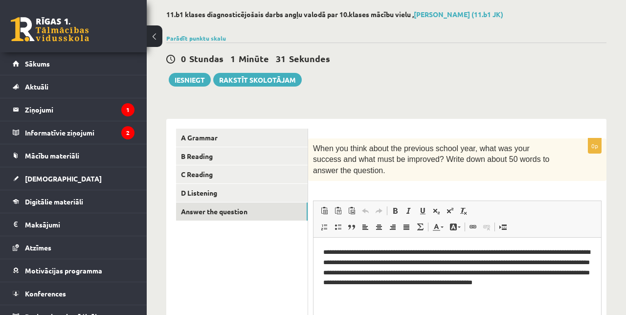
click at [200, 138] on link "A Grammar" at bounding box center [242, 138] width 132 height 18
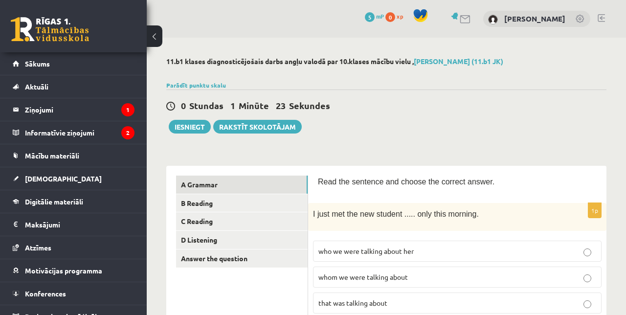
click at [195, 205] on link "B Reading" at bounding box center [242, 203] width 132 height 18
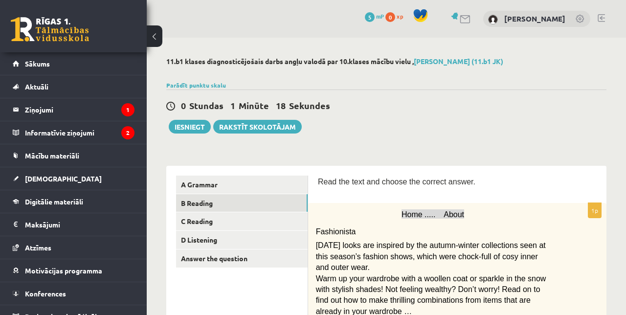
click at [187, 222] on link "C Reading" at bounding box center [242, 221] width 132 height 18
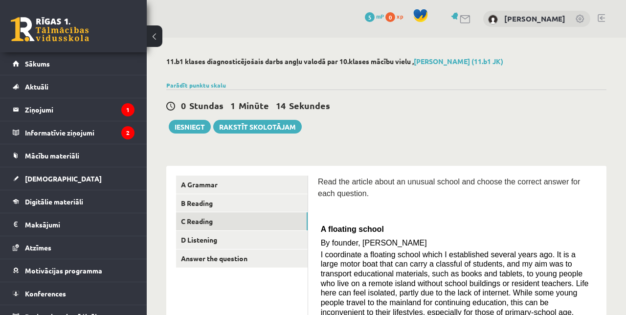
click at [189, 241] on link "D Listening" at bounding box center [242, 240] width 132 height 18
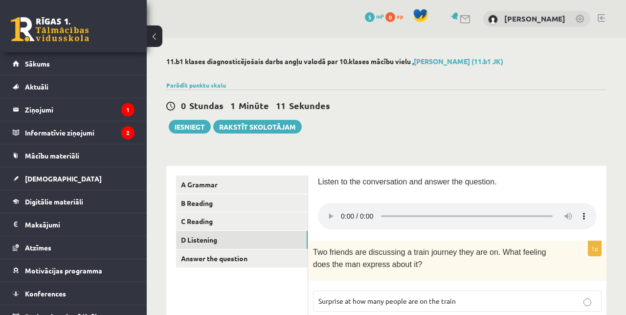
click at [197, 260] on link "Answer the question" at bounding box center [242, 258] width 132 height 18
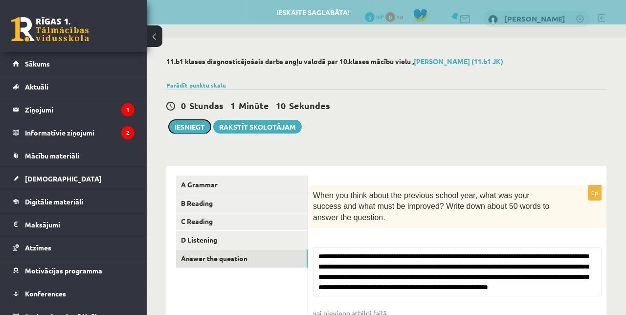
click at [181, 126] on button "Iesniegt" at bounding box center [190, 127] width 42 height 14
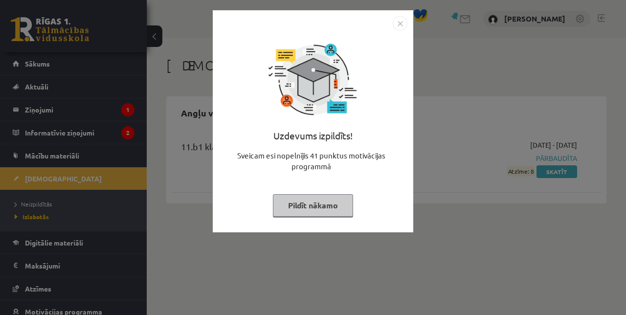
click at [215, 229] on div "Uzdevums izpildīts! Sveicam esi nopelnījis 41 punktus motivācijas programmā Pil…" at bounding box center [313, 121] width 201 height 222
click at [400, 28] on img "Close" at bounding box center [400, 23] width 15 height 15
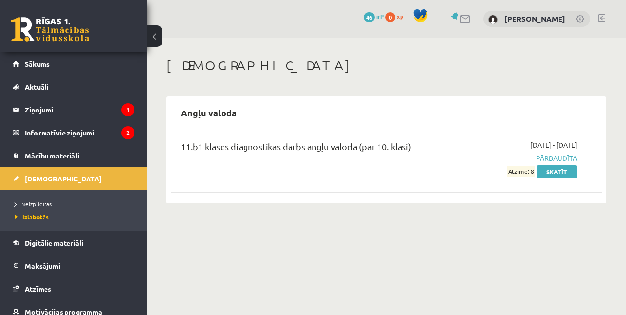
click at [36, 136] on legend "Informatīvie ziņojumi 2" at bounding box center [80, 132] width 110 height 22
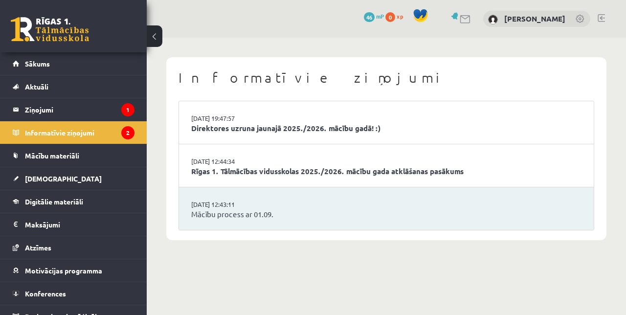
click at [44, 110] on legend "Ziņojumi 1" at bounding box center [80, 109] width 110 height 22
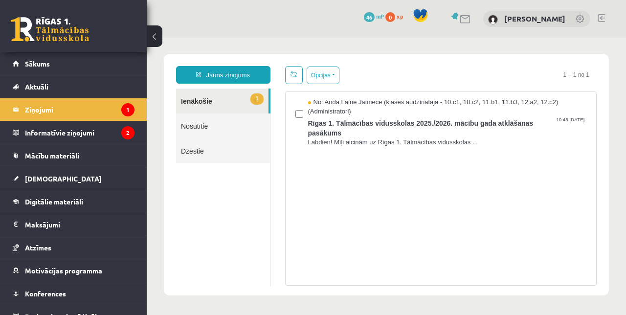
click at [26, 62] on span "Sākums" at bounding box center [37, 63] width 25 height 9
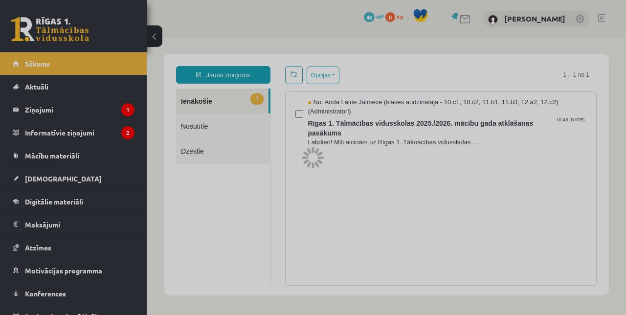
scroll to position [32, 0]
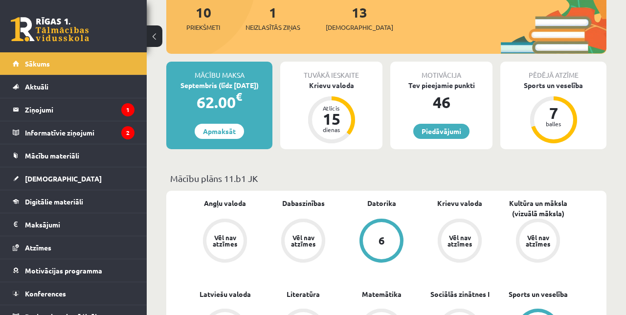
scroll to position [203, 0]
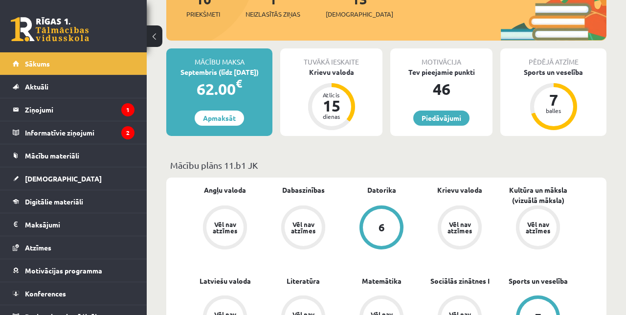
click at [23, 180] on link "[DEMOGRAPHIC_DATA]" at bounding box center [74, 178] width 122 height 22
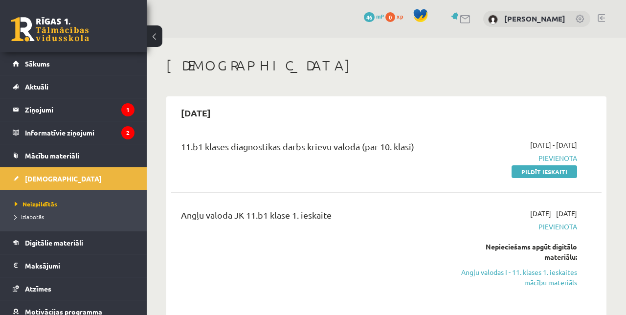
click at [561, 173] on link "Pildīt ieskaiti" at bounding box center [545, 171] width 66 height 13
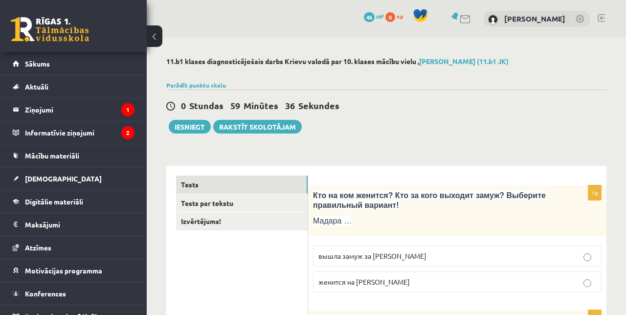
click at [577, 260] on p "вышла замуж за [PERSON_NAME]" at bounding box center [457, 256] width 278 height 10
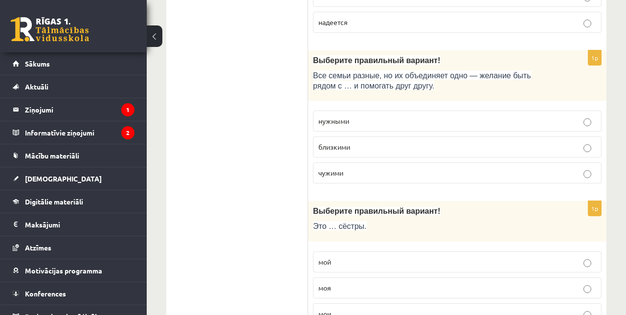
scroll to position [1257, 0]
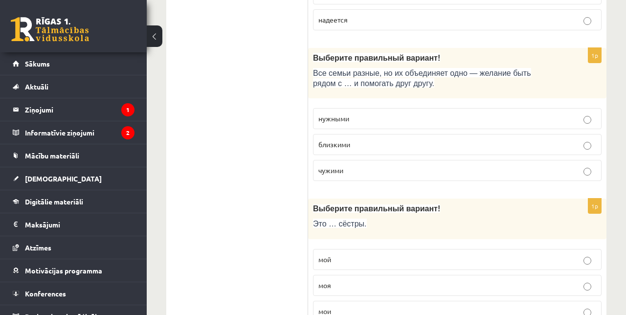
click at [426, 306] on p "мои" at bounding box center [457, 311] width 278 height 10
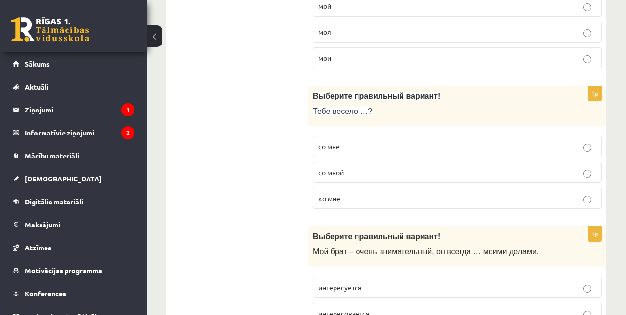
scroll to position [1512, 0]
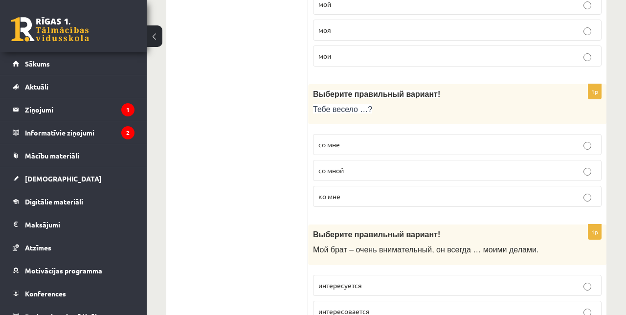
click at [506, 165] on p "со мной" at bounding box center [457, 170] width 278 height 10
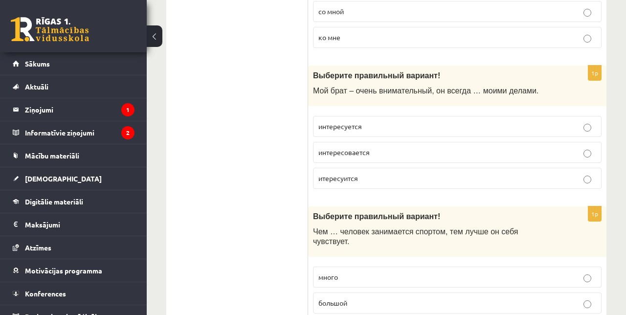
scroll to position [1682, 0]
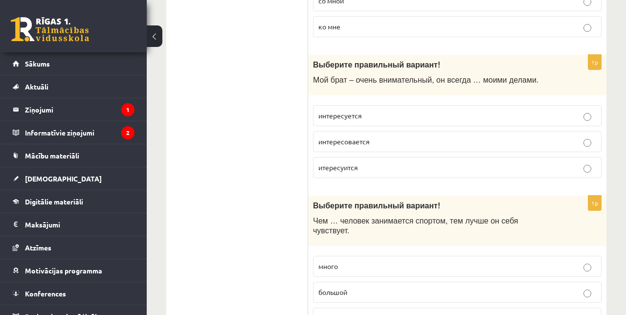
click at [328, 111] on span "интересуется" at bounding box center [340, 115] width 44 height 9
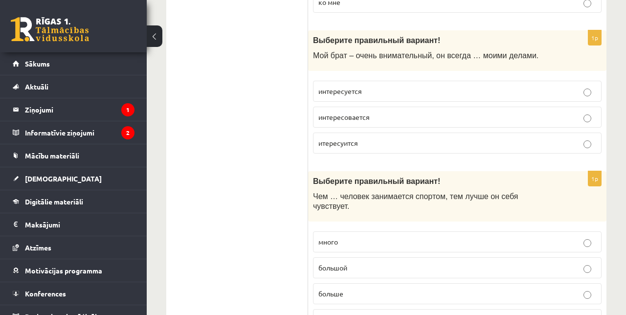
scroll to position [1709, 0]
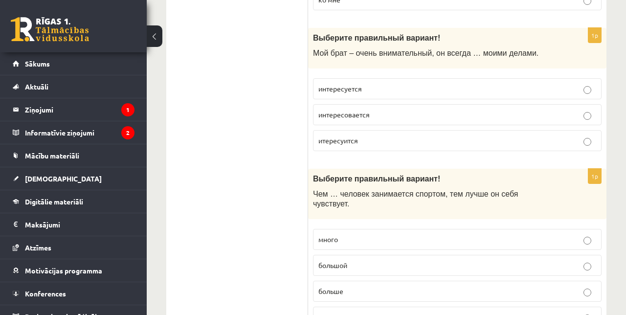
click at [386, 286] on p "больше" at bounding box center [457, 291] width 278 height 10
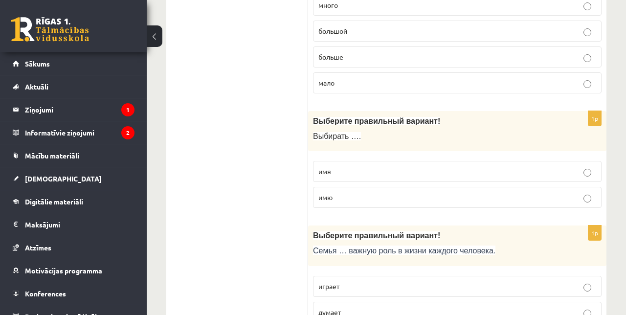
scroll to position [1946, 0]
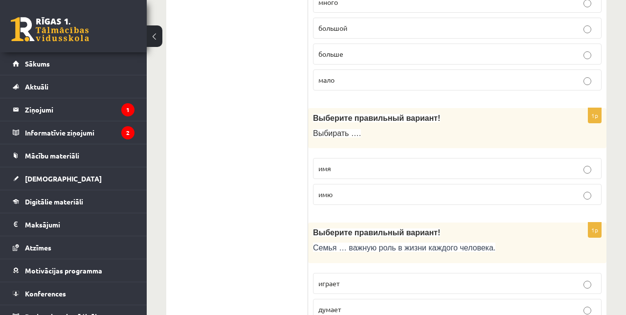
click at [327, 164] on span "имя" at bounding box center [324, 168] width 13 height 9
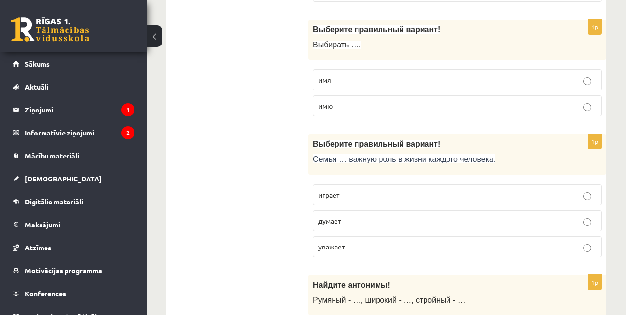
scroll to position [2040, 0]
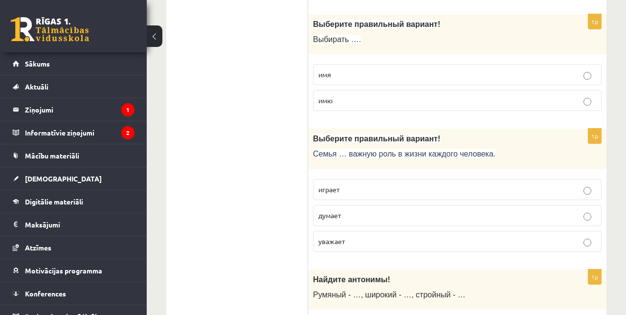
click at [328, 181] on label "играет" at bounding box center [457, 189] width 289 height 21
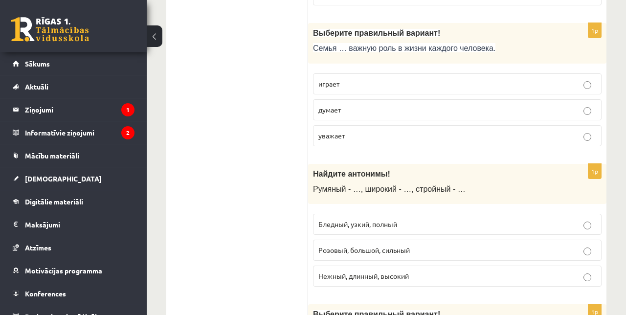
scroll to position [2147, 0]
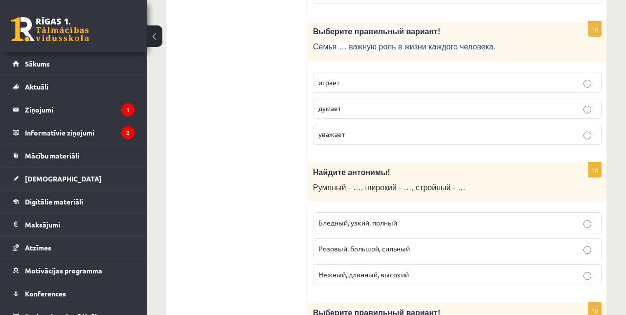
click at [334, 218] on span "Бледный, узкий, полный" at bounding box center [357, 222] width 79 height 9
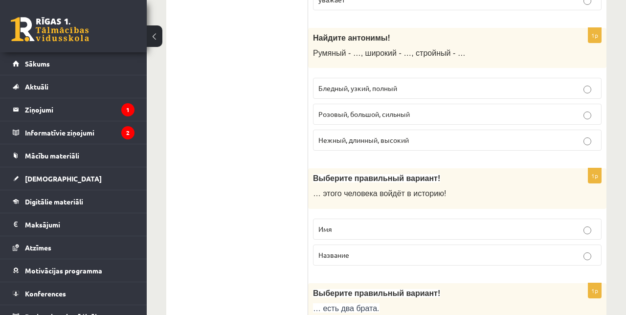
scroll to position [2282, 0]
click at [520, 218] on label "Имя" at bounding box center [457, 228] width 289 height 21
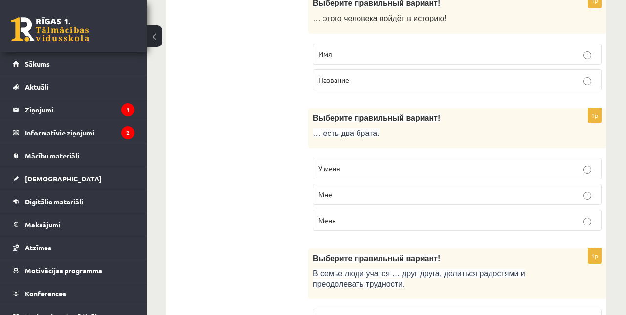
scroll to position [2457, 0]
click at [507, 163] on p "У меня" at bounding box center [457, 168] width 278 height 10
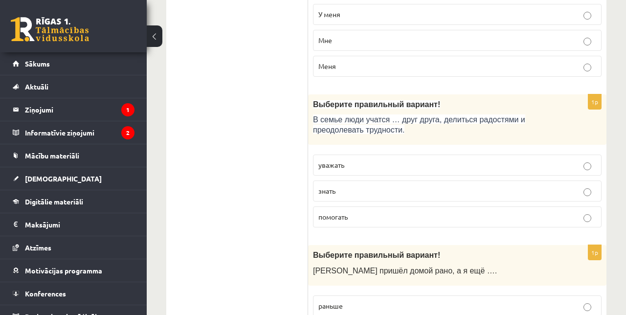
scroll to position [2613, 0]
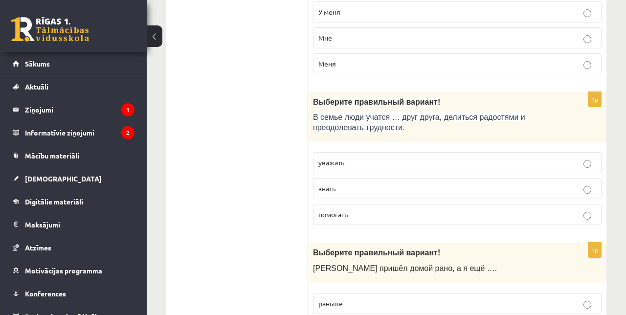
click at [508, 152] on label "уважать" at bounding box center [457, 162] width 289 height 21
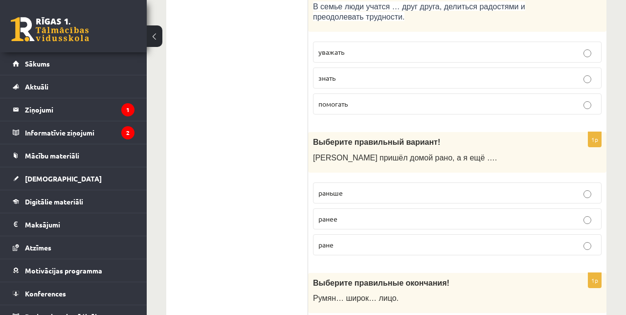
scroll to position [2728, 0]
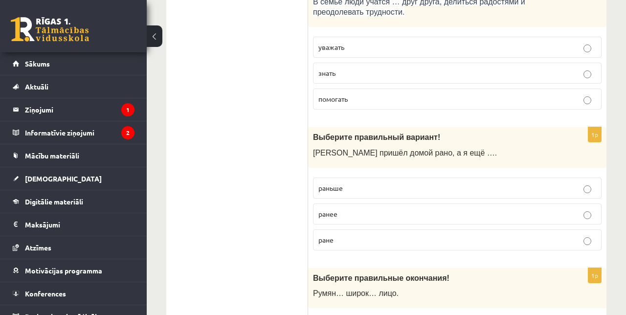
click at [325, 183] on span "раньше" at bounding box center [330, 187] width 24 height 9
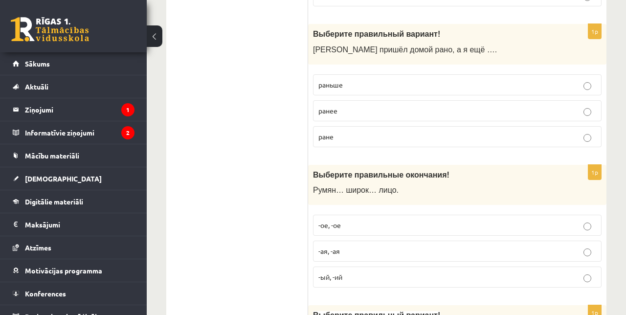
scroll to position [2847, 0]
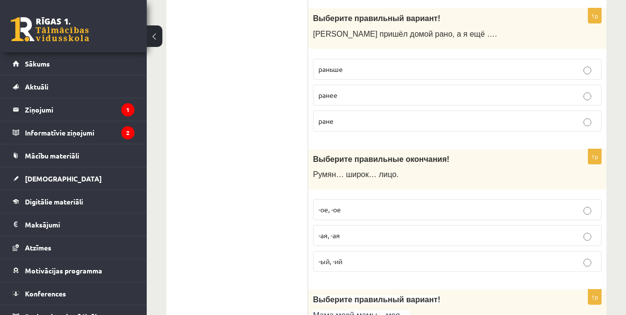
click at [478, 204] on p "-ое, -ое" at bounding box center [457, 209] width 278 height 10
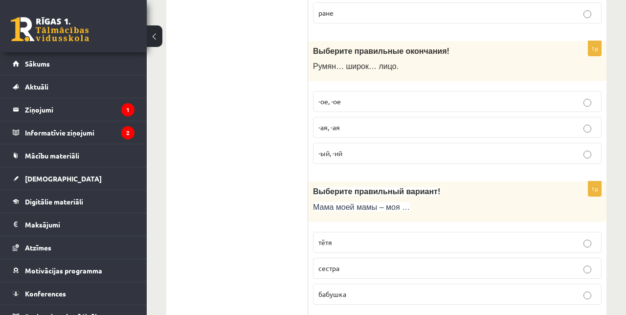
scroll to position [2956, 0]
click at [474, 283] on label "бабушка" at bounding box center [457, 293] width 289 height 21
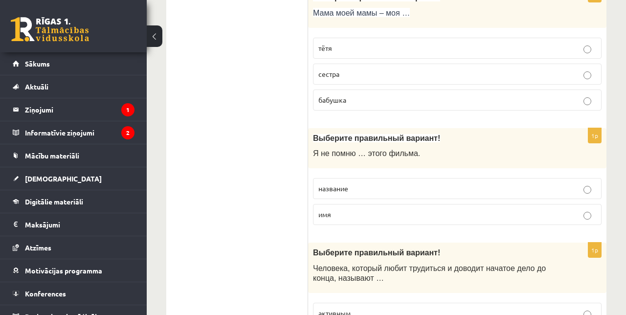
scroll to position [3150, 0]
click at [469, 183] on p "название" at bounding box center [457, 188] width 278 height 10
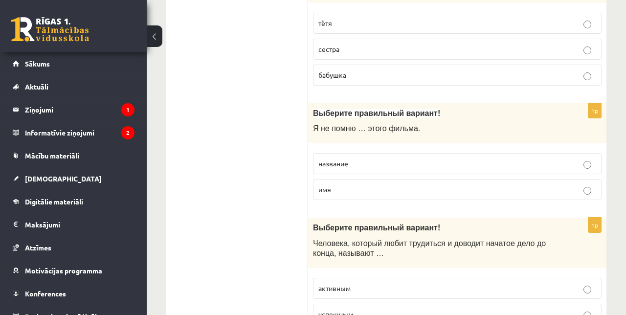
scroll to position [3208, 0]
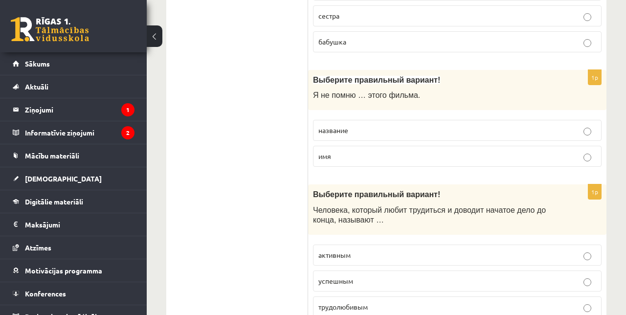
click at [353, 296] on label "трудолюбивым" at bounding box center [457, 306] width 289 height 21
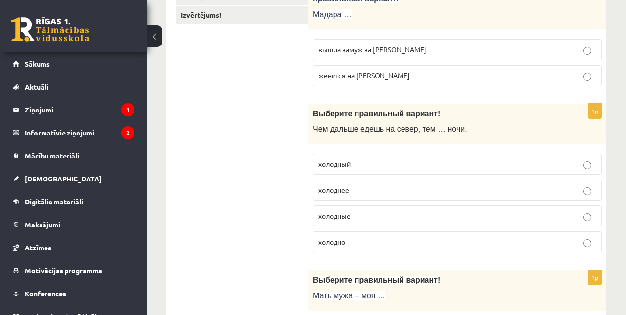
scroll to position [213, 0]
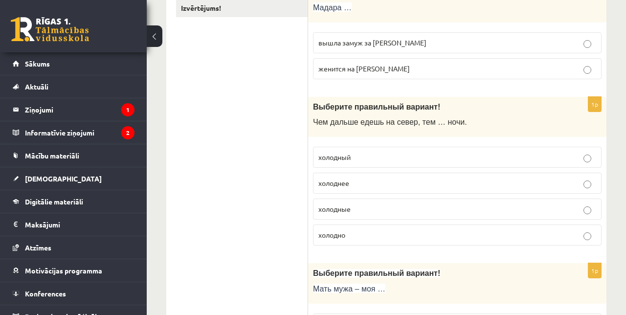
click at [347, 185] on span "холоднее" at bounding box center [333, 183] width 31 height 9
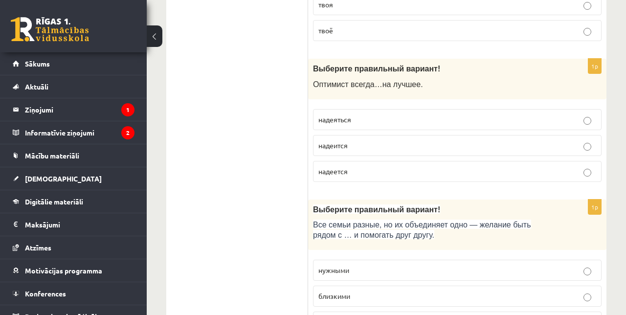
scroll to position [1107, 0]
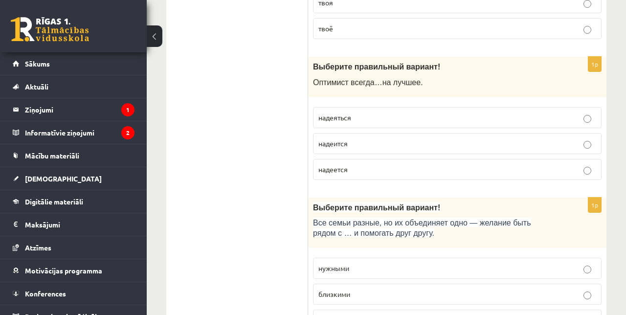
click at [317, 162] on label "надеется" at bounding box center [457, 169] width 289 height 21
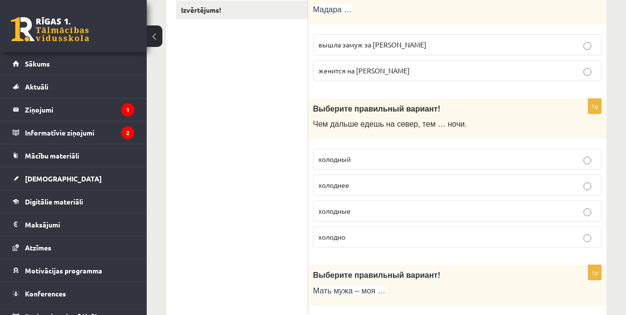
scroll to position [0, 0]
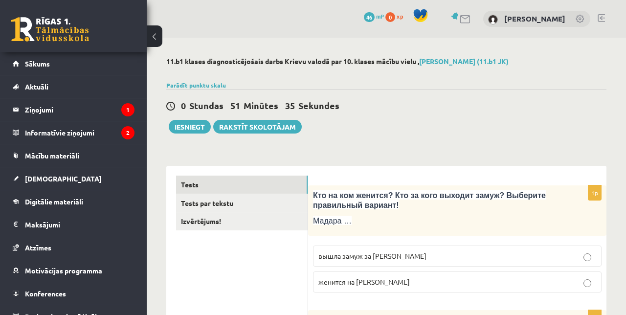
click at [190, 204] on link "Tests par tekstu" at bounding box center [242, 203] width 132 height 18
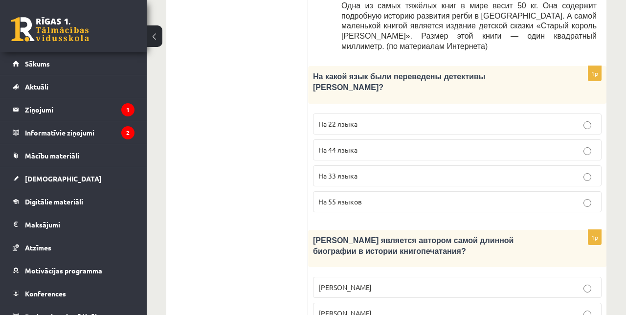
scroll to position [672, 0]
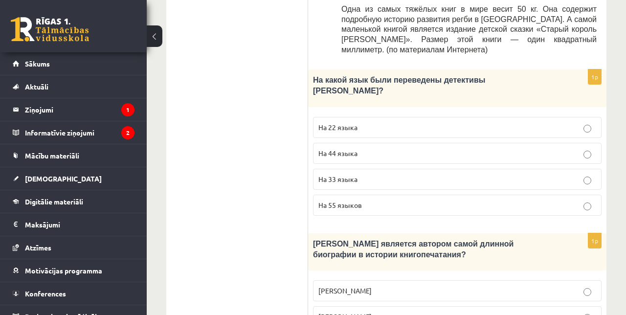
click at [324, 149] on span "На 44 языка" at bounding box center [337, 153] width 39 height 9
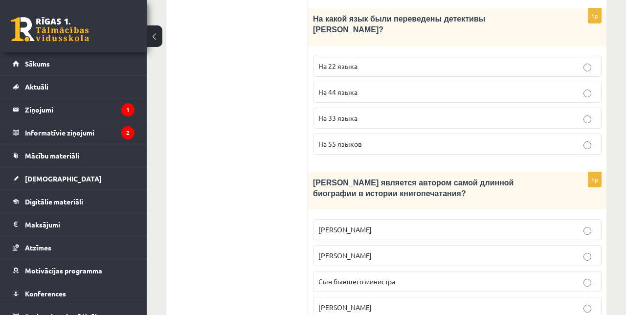
scroll to position [734, 0]
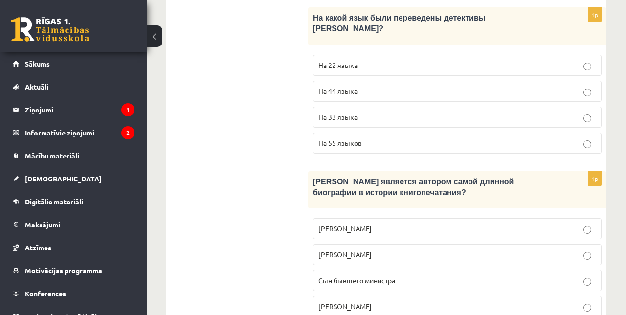
click at [538, 275] on p "Сын бывшего министра" at bounding box center [457, 280] width 278 height 10
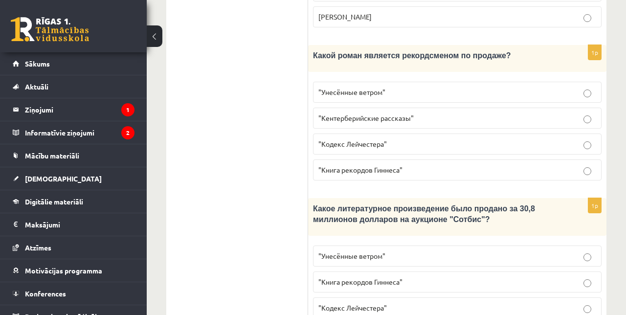
scroll to position [1163, 0]
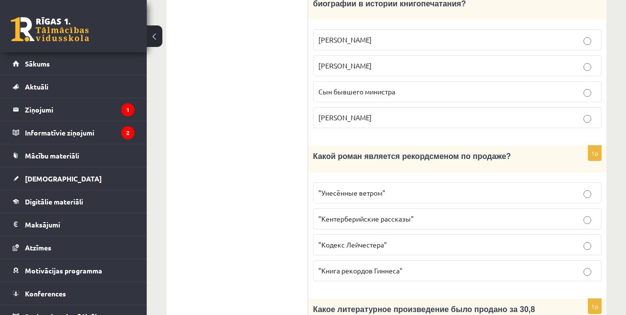
scroll to position [921, 0]
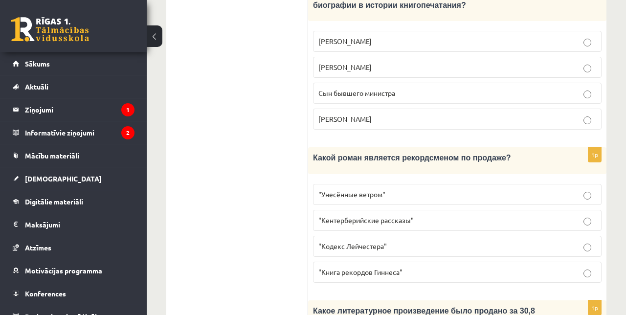
click at [540, 236] on label ""Кодекс Лейчестера"" at bounding box center [457, 246] width 289 height 21
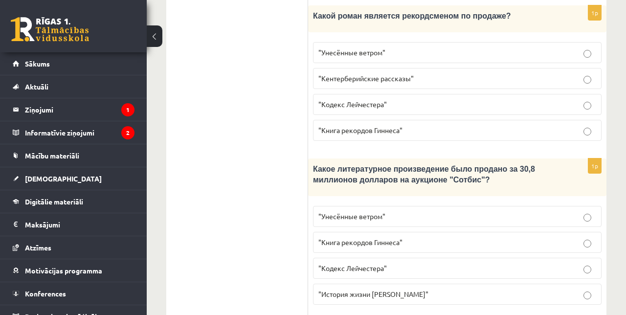
scroll to position [1067, 0]
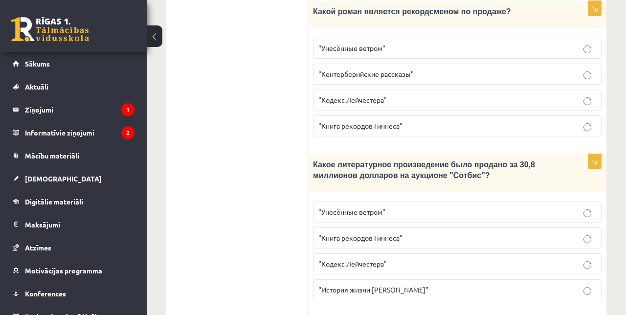
click at [535, 253] on label ""Кодекс Лейчестера"" at bounding box center [457, 263] width 289 height 21
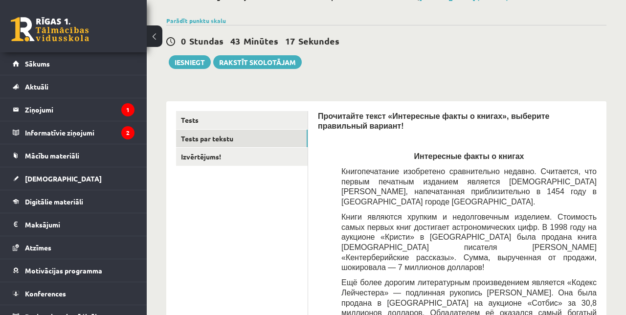
scroll to position [0, 0]
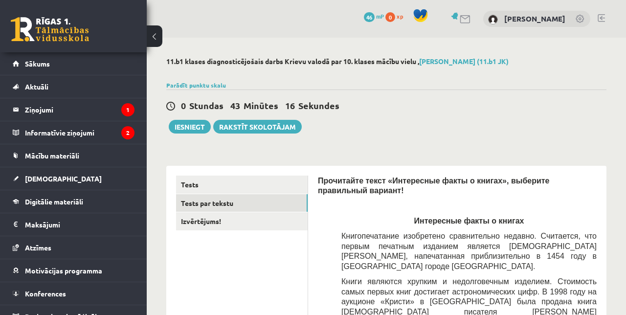
click at [221, 223] on link "Izvērtējums!" at bounding box center [242, 221] width 132 height 18
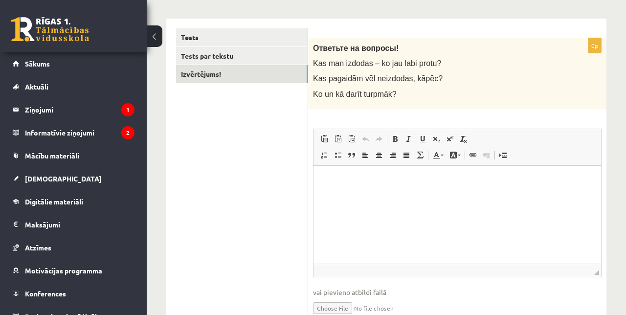
scroll to position [152, 0]
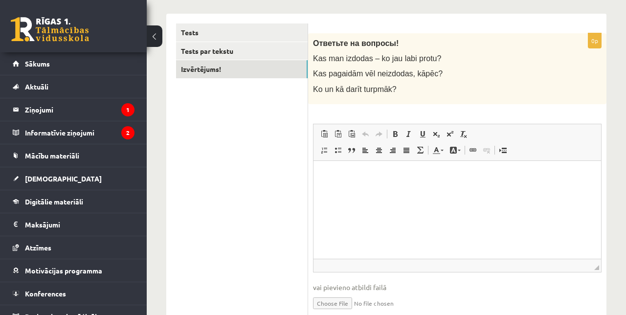
click at [438, 190] on html at bounding box center [458, 175] width 288 height 30
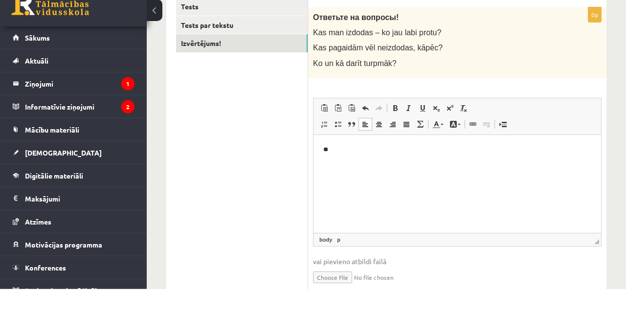
click at [270, 160] on ul "Tests Tests par tekstu Izvērtējums!" at bounding box center [242, 175] width 132 height 304
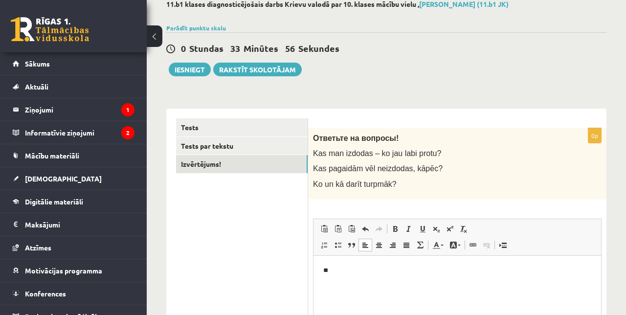
scroll to position [56, 0]
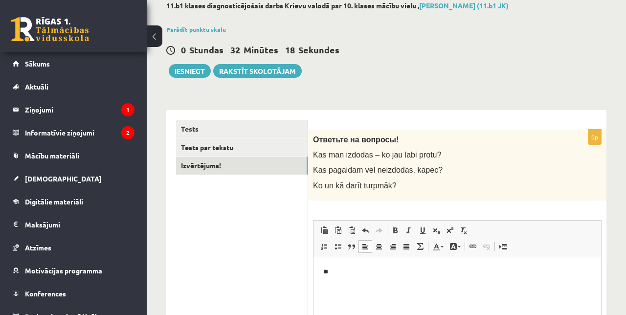
click at [412, 284] on html "**" at bounding box center [458, 272] width 288 height 30
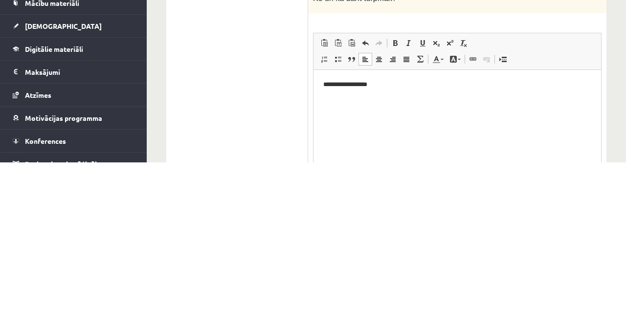
scroll to position [90, 0]
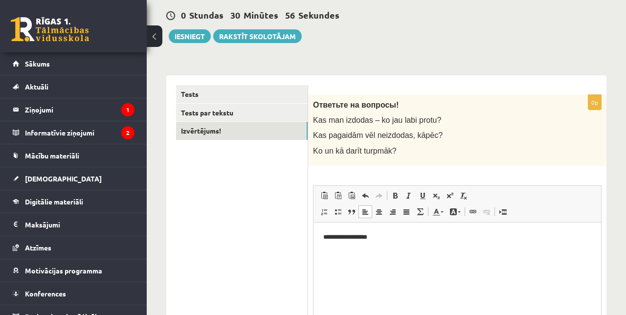
click at [422, 242] on p "**********" at bounding box center [457, 237] width 269 height 10
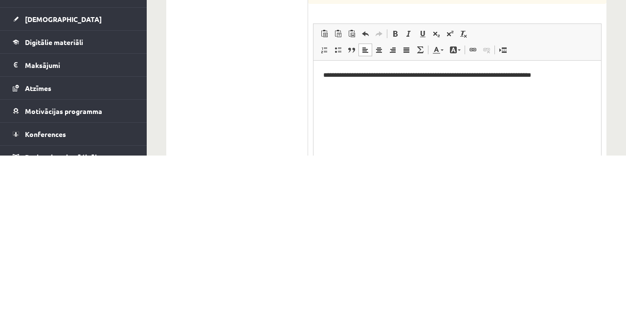
scroll to position [152, 0]
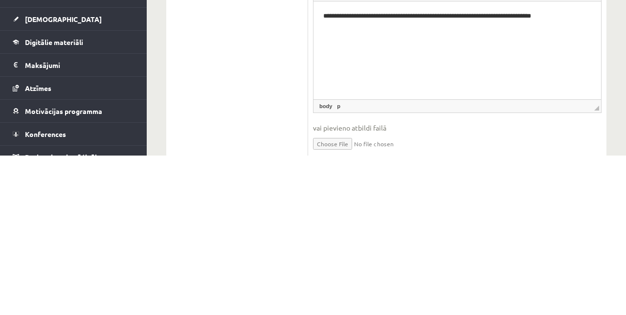
click at [334, 19] on p "**********" at bounding box center [457, 16] width 269 height 10
click at [570, 20] on p "**********" at bounding box center [457, 16] width 269 height 10
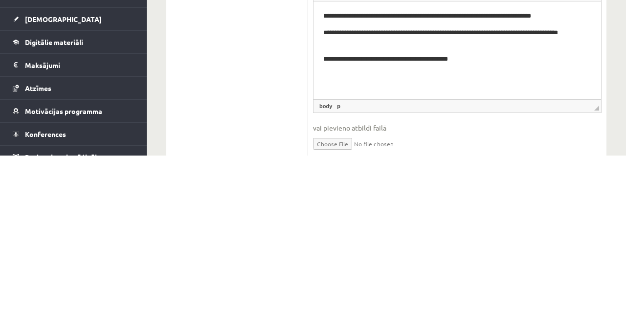
click at [511, 61] on p "**********" at bounding box center [457, 59] width 269 height 10
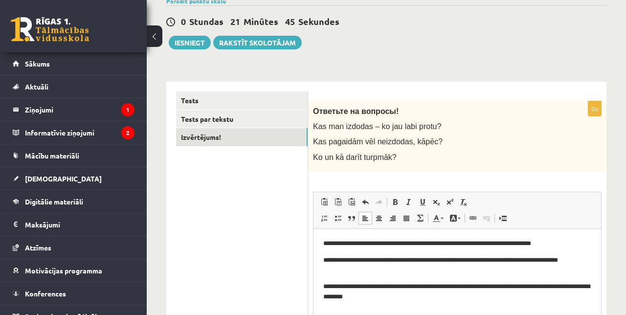
scroll to position [83, 0]
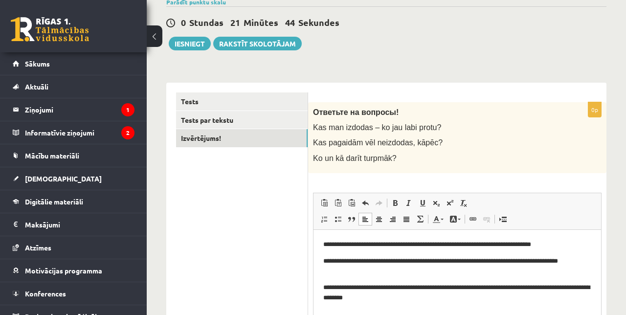
click at [240, 118] on link "Tests par tekstu" at bounding box center [242, 120] width 132 height 18
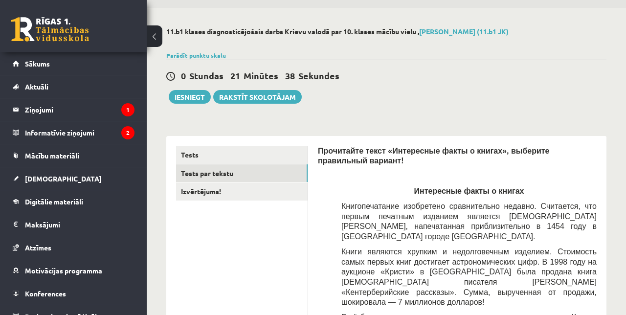
scroll to position [0, 0]
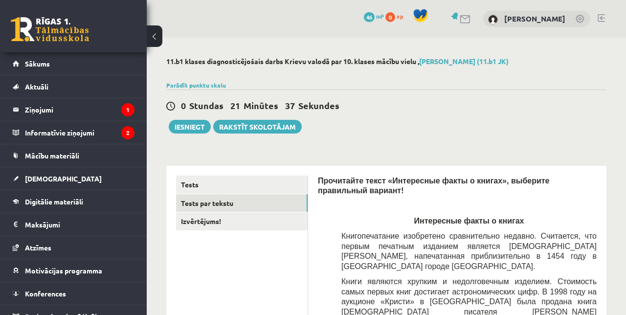
click at [239, 185] on link "Tests" at bounding box center [242, 185] width 132 height 18
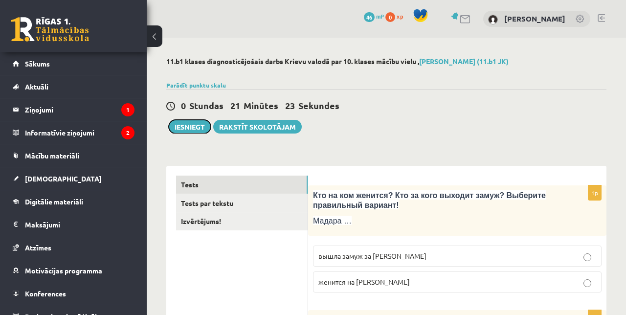
click at [201, 129] on button "Iesniegt" at bounding box center [190, 127] width 42 height 14
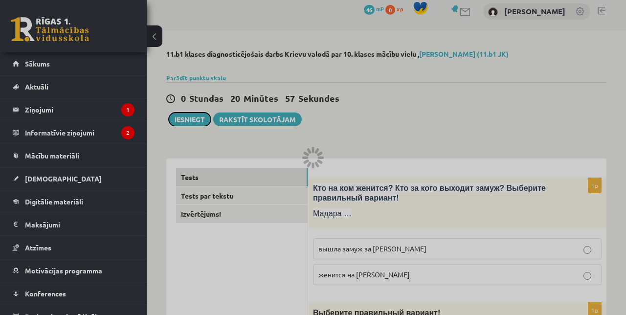
scroll to position [8, 0]
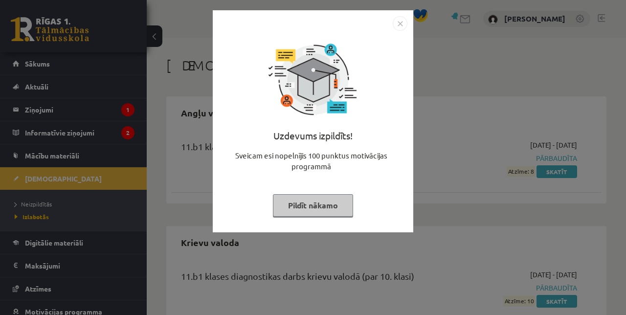
click at [401, 28] on img "Close" at bounding box center [400, 23] width 15 height 15
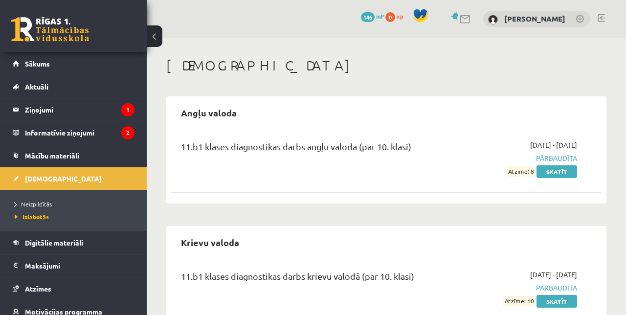
click at [43, 66] on span "Sākums" at bounding box center [37, 63] width 25 height 9
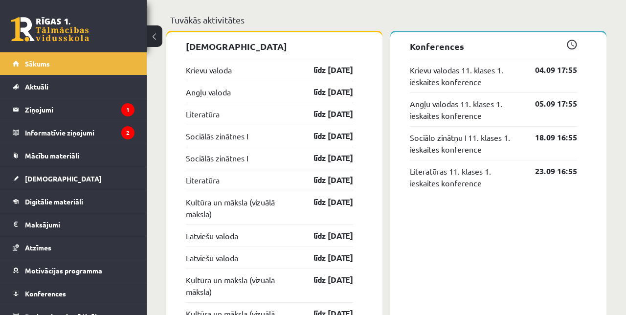
scroll to position [846, 0]
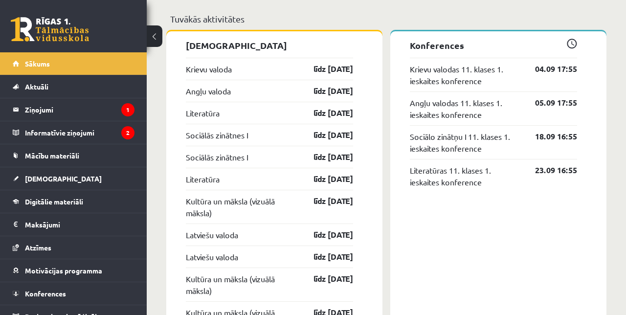
click at [318, 85] on link "līdz 15.09.25" at bounding box center [324, 91] width 57 height 12
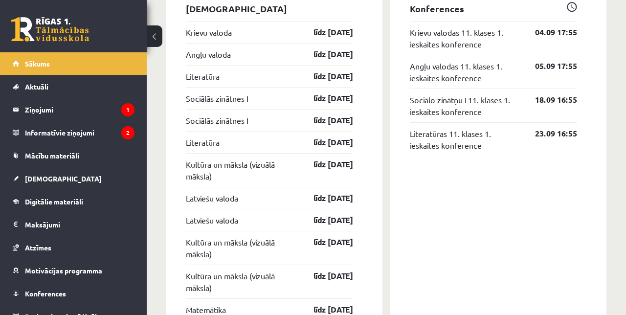
scroll to position [887, 0]
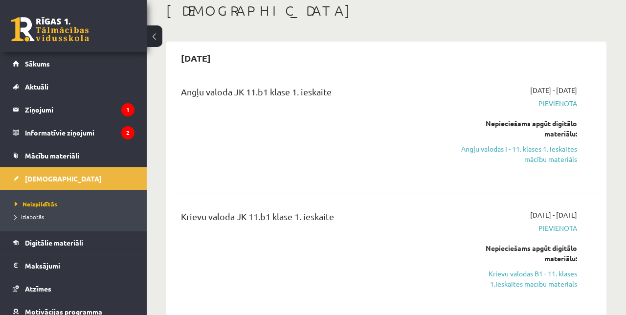
scroll to position [55, 0]
click at [32, 205] on span "Neizpildītās" at bounding box center [36, 204] width 43 height 8
click at [42, 205] on span "Neizpildītās" at bounding box center [36, 204] width 43 height 8
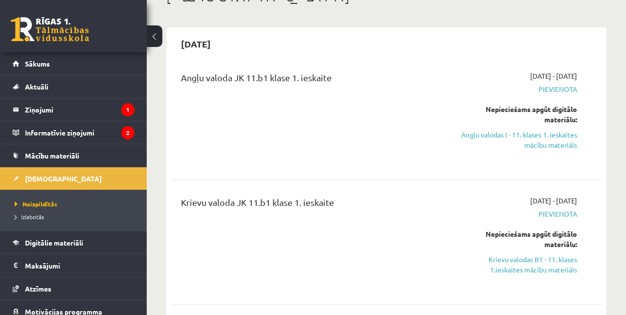
scroll to position [86, 0]
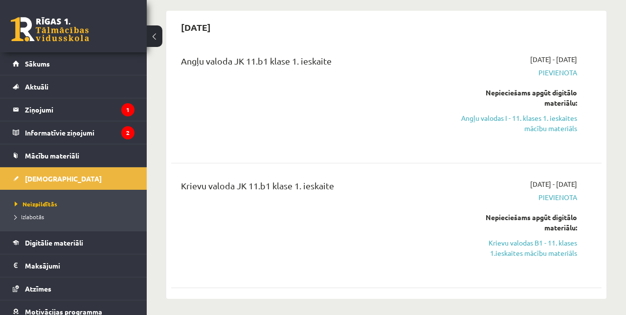
click at [552, 127] on link "Angļu valodas I - 11. klases 1. ieskaites mācību materiāls" at bounding box center [516, 123] width 122 height 21
click at [548, 126] on link "Angļu valodas I - 11. klases 1. ieskaites mācību materiāls" at bounding box center [516, 123] width 122 height 21
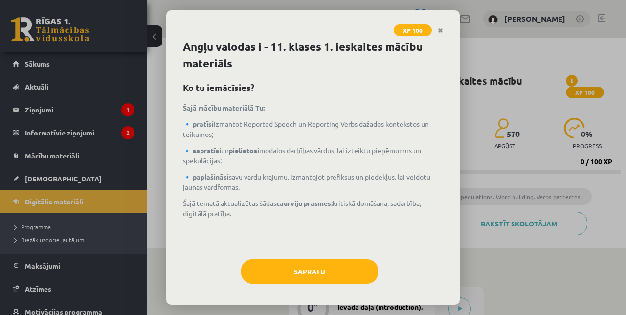
click at [101, 181] on div "XP 100 Angļu valodas i - 11. klases 1. ieskaites mācību materiāls Ko tu iemācīs…" at bounding box center [313, 157] width 626 height 315
click at [85, 188] on div "XP 100 Angļu valodas i - 11. klases 1. ieskaites mācību materiāls Ko tu iemācīs…" at bounding box center [313, 157] width 626 height 315
click at [446, 30] on link "Close" at bounding box center [440, 30] width 17 height 19
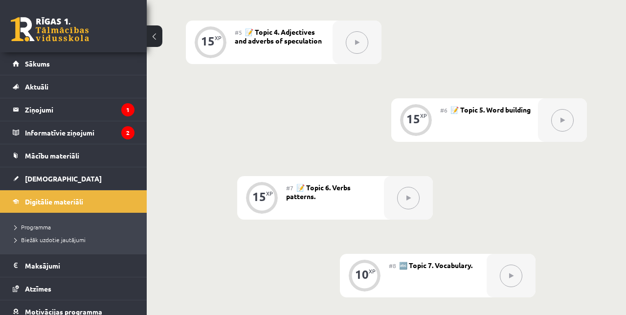
scroll to position [578, 0]
click at [32, 153] on span "Mācību materiāli" at bounding box center [52, 155] width 54 height 9
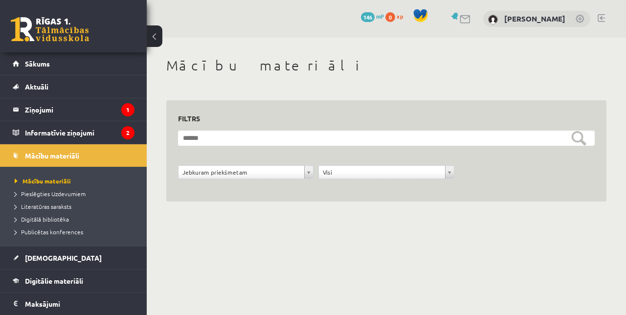
click at [31, 265] on link "[DEMOGRAPHIC_DATA]" at bounding box center [74, 258] width 122 height 22
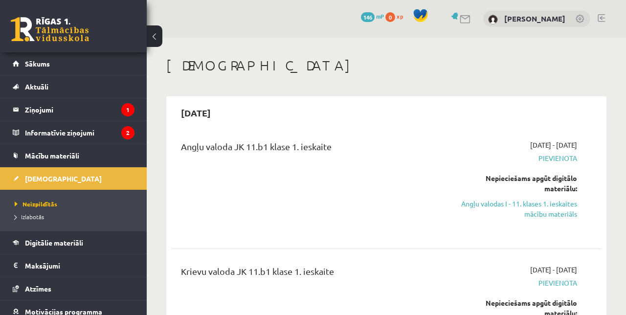
click at [34, 204] on span "Neizpildītās" at bounding box center [36, 204] width 43 height 8
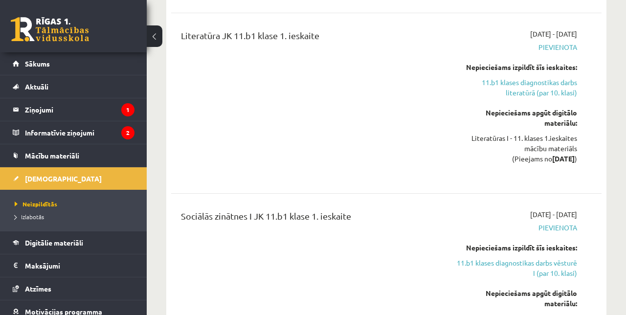
scroll to position [563, 0]
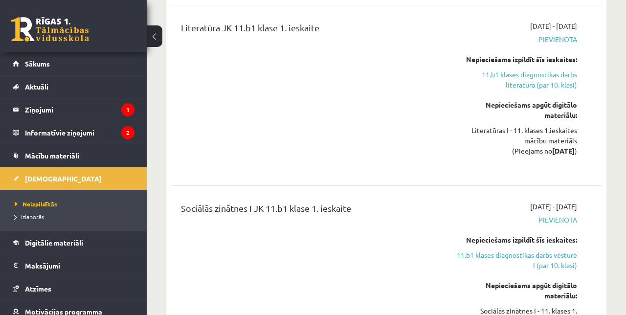
click at [153, 35] on button at bounding box center [155, 36] width 16 height 22
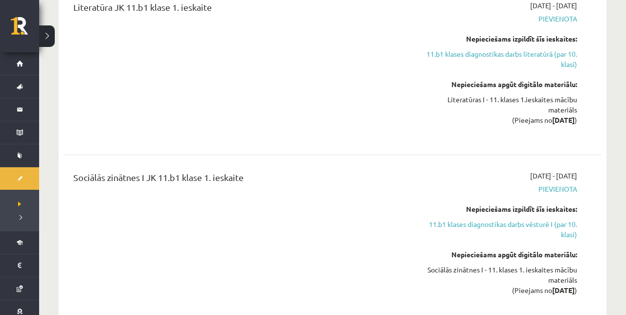
click at [24, 69] on link "Sākums" at bounding box center [19, 63] width 39 height 22
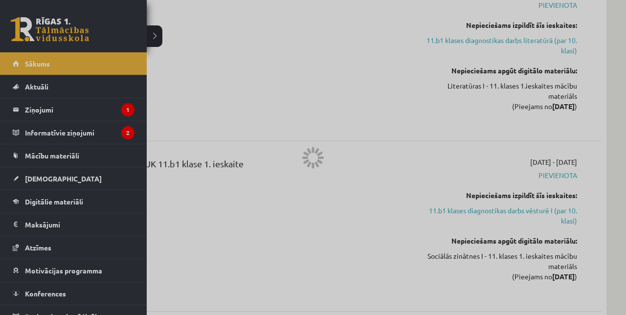
scroll to position [605, 0]
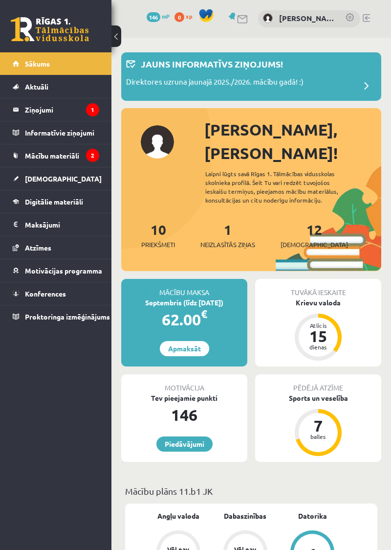
click at [73, 181] on link "[DEMOGRAPHIC_DATA]" at bounding box center [56, 178] width 87 height 22
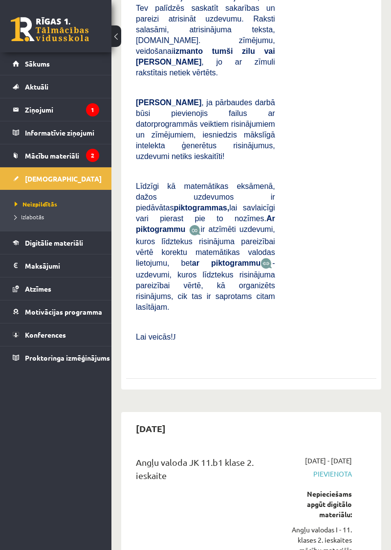
scroll to position [4553, 0]
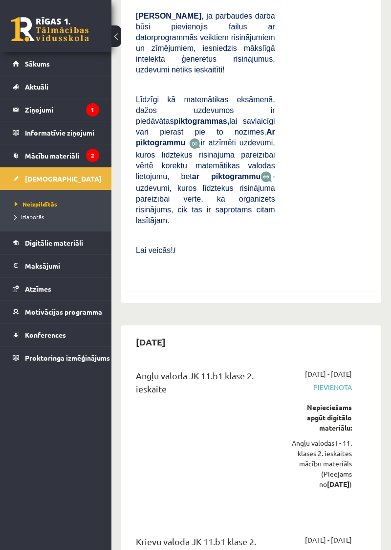
click at [63, 66] on link "Sākums" at bounding box center [56, 63] width 87 height 22
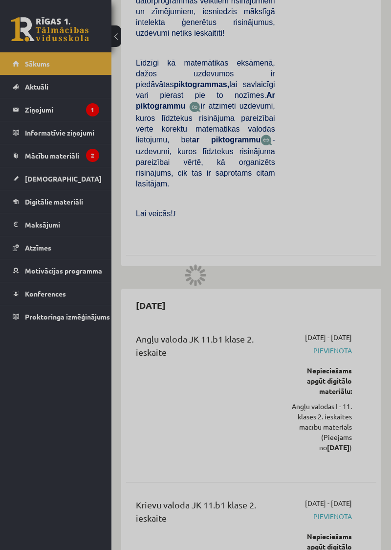
scroll to position [4594, 0]
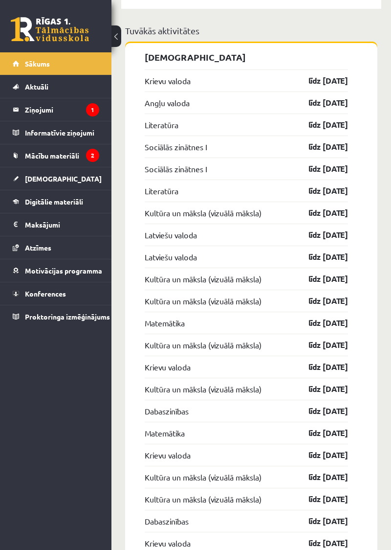
scroll to position [1134, 0]
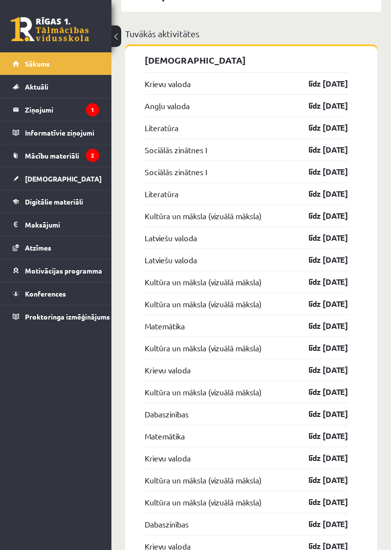
click at [27, 114] on legend "Ziņojumi 1" at bounding box center [62, 109] width 74 height 22
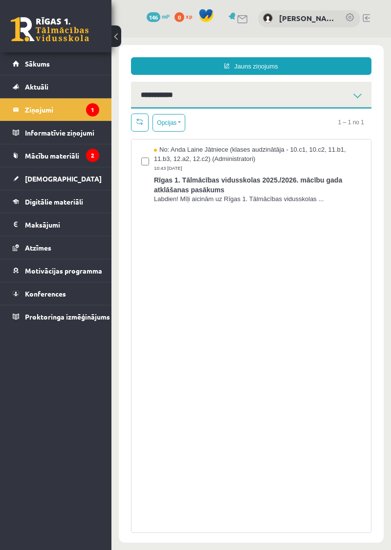
click at [30, 138] on legend "Informatīvie ziņojumi 2" at bounding box center [62, 132] width 74 height 22
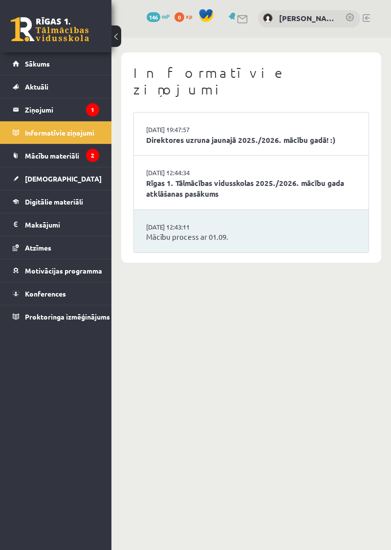
click at [33, 163] on link "Mācību materiāli" at bounding box center [56, 155] width 87 height 22
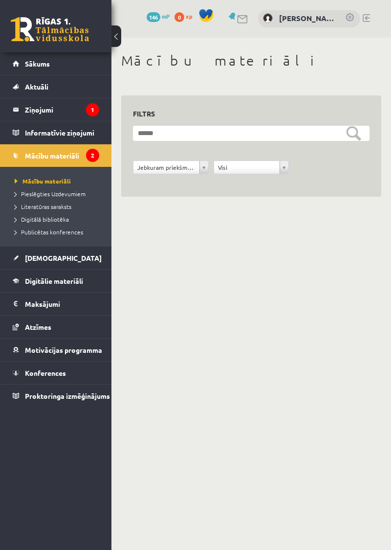
click at [59, 69] on link "Sākums" at bounding box center [56, 63] width 87 height 22
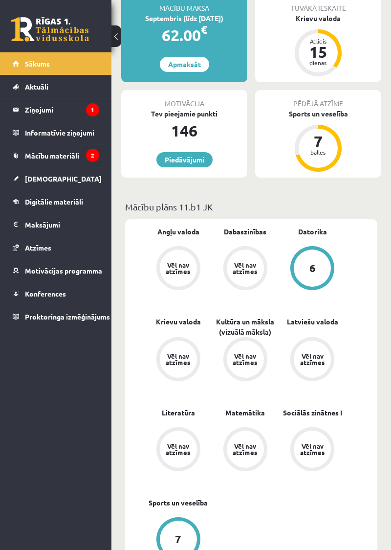
scroll to position [283, 0]
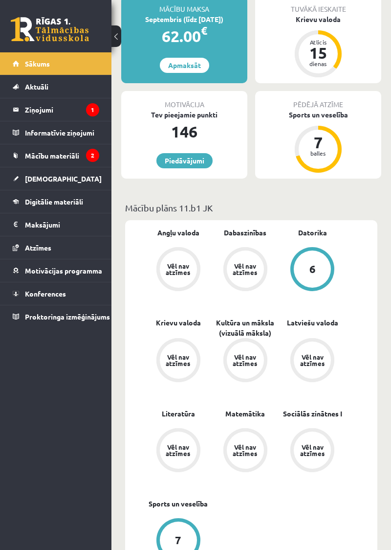
click at [34, 91] on link "Aktuāli" at bounding box center [56, 86] width 87 height 22
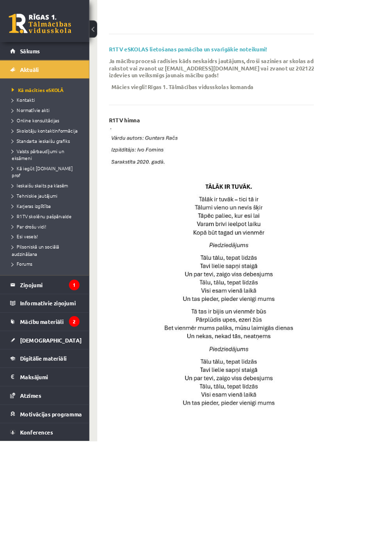
click at [36, 356] on legend "Ziņojumi 1" at bounding box center [62, 355] width 74 height 22
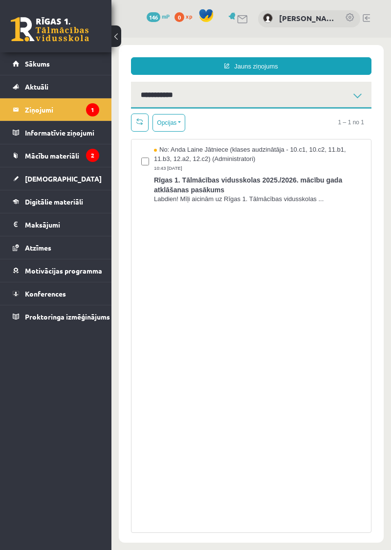
click at [29, 161] on link "Mācību materiāli" at bounding box center [56, 155] width 87 height 22
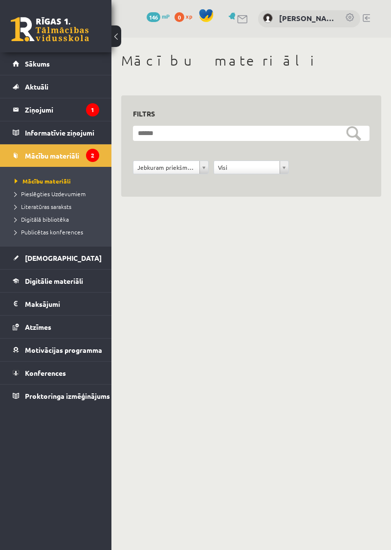
click at [83, 257] on link "[DEMOGRAPHIC_DATA]" at bounding box center [56, 258] width 87 height 22
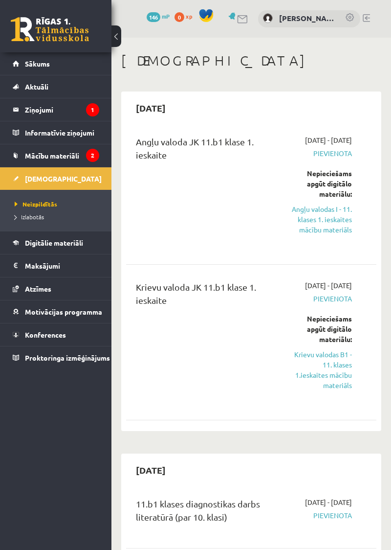
click at [69, 156] on span "Mācību materiāli" at bounding box center [52, 155] width 54 height 9
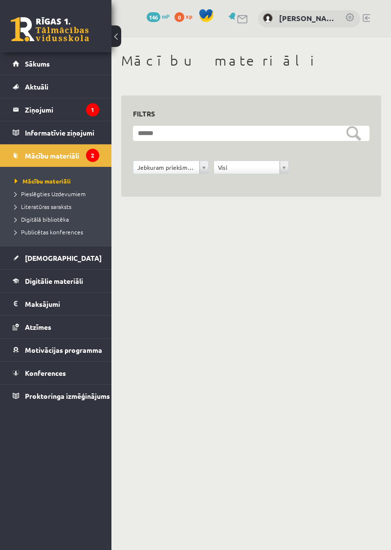
click at [80, 70] on link "Sākums" at bounding box center [56, 63] width 87 height 22
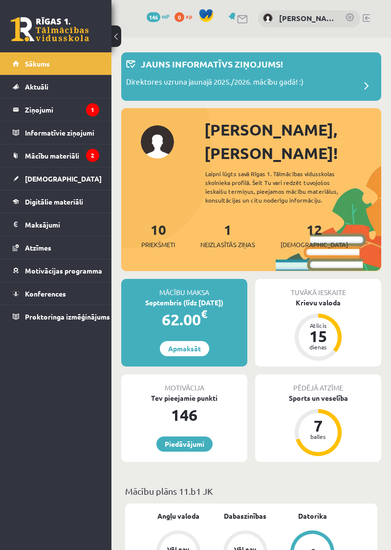
click at [59, 253] on link "Atzīmes" at bounding box center [56, 247] width 87 height 22
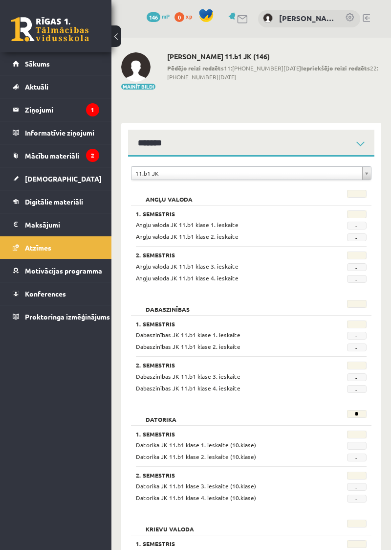
click at [66, 67] on link "Sākums" at bounding box center [56, 63] width 87 height 22
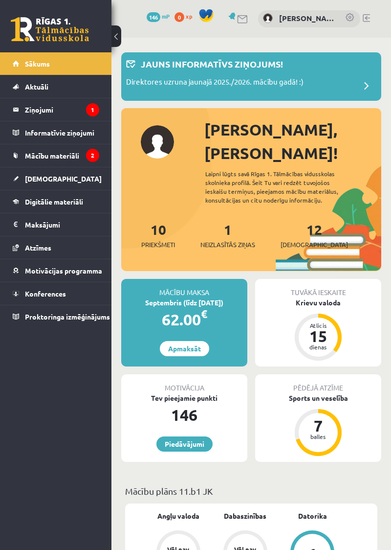
click at [226, 240] on span "Neizlasītās ziņas" at bounding box center [228, 245] width 55 height 10
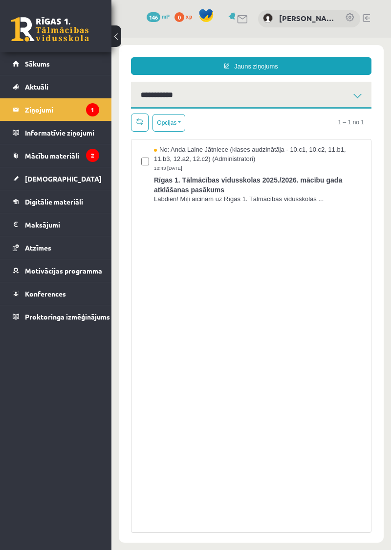
click at [291, 279] on div "No: Anda Laine Jātniece (klases audzinātāja - 10.c1, 10.c2, 11.b1, 11.b3, 12.a2…" at bounding box center [251, 336] width 241 height 394
click at [141, 165] on label at bounding box center [145, 156] width 8 height 23
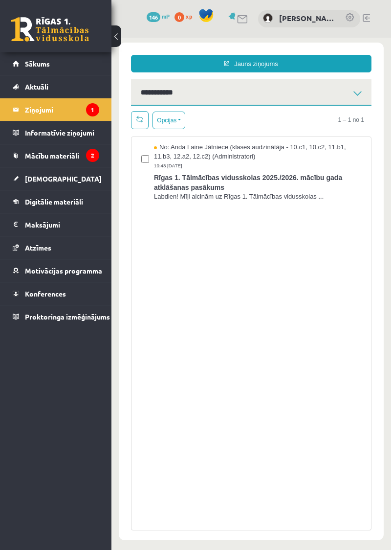
click at [53, 157] on span "Mācību materiāli" at bounding box center [52, 155] width 54 height 9
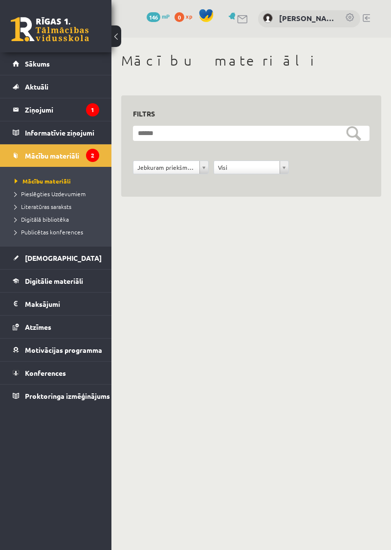
click at [42, 268] on link "[DEMOGRAPHIC_DATA]" at bounding box center [56, 258] width 87 height 22
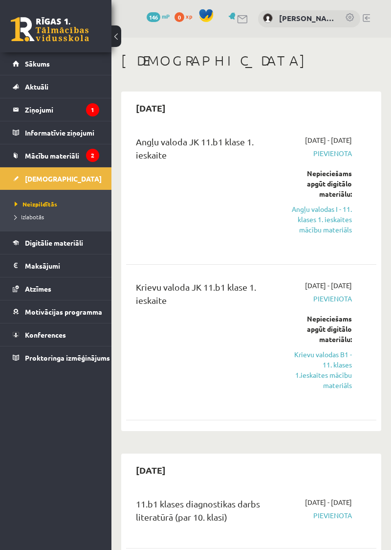
click at [74, 252] on link "Digitālie materiāli" at bounding box center [56, 242] width 87 height 22
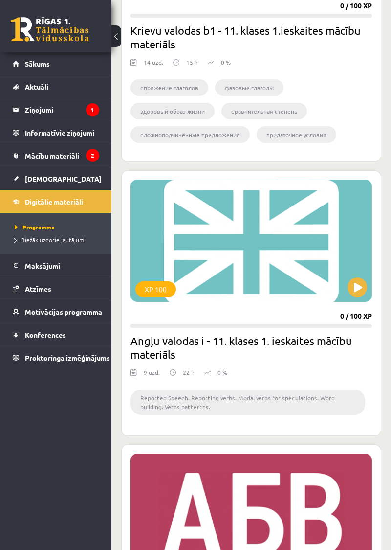
scroll to position [1632, 0]
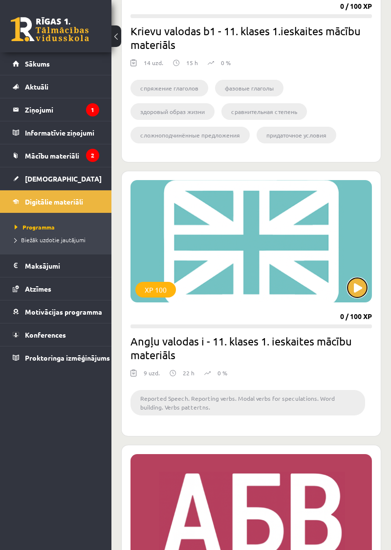
click at [353, 292] on button at bounding box center [358, 288] width 20 height 20
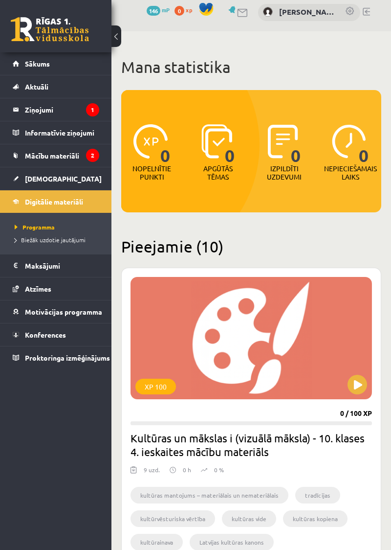
scroll to position [0, 0]
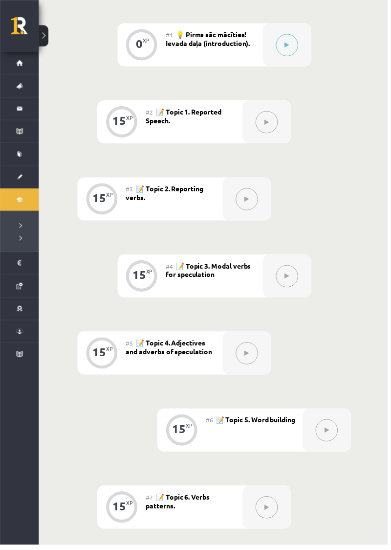
scroll to position [558, 0]
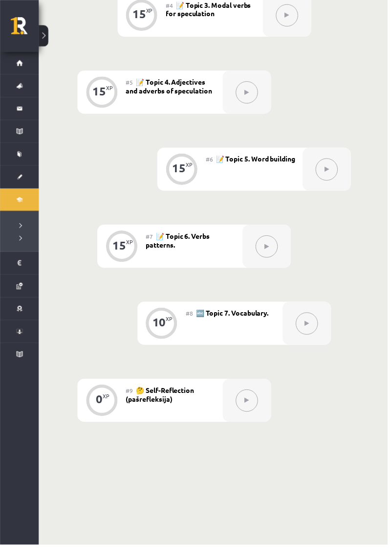
click at [45, 41] on button at bounding box center [44, 36] width 10 height 22
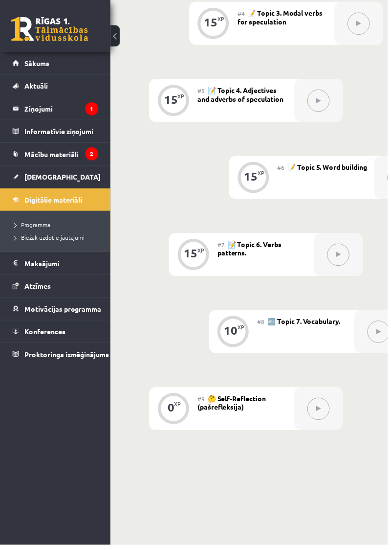
scroll to position [457, 0]
